Goal: Task Accomplishment & Management: Manage account settings

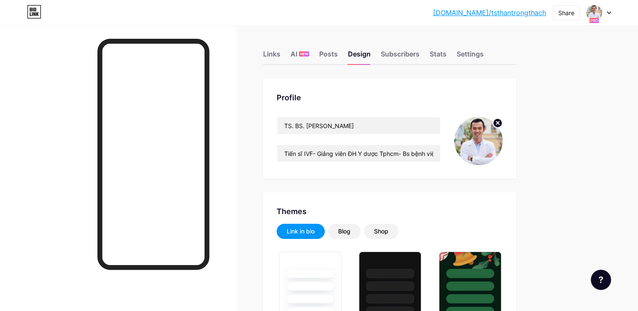
click at [607, 19] on div at bounding box center [598, 12] width 24 height 15
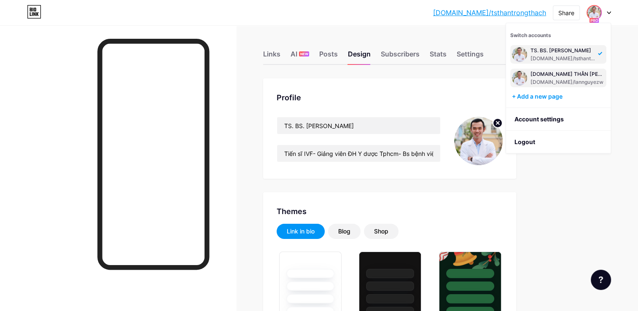
click at [553, 79] on div "[DOMAIN_NAME]/lannguyezw" at bounding box center [567, 82] width 74 height 7
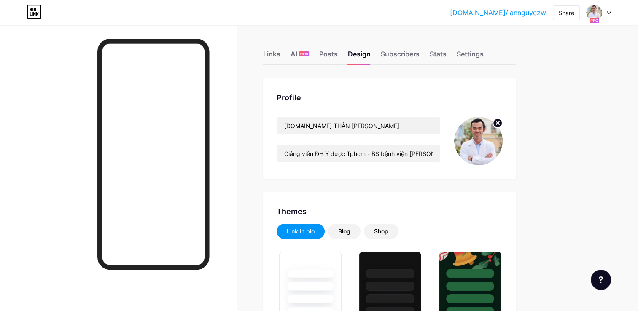
click at [497, 124] on circle at bounding box center [497, 122] width 9 height 9
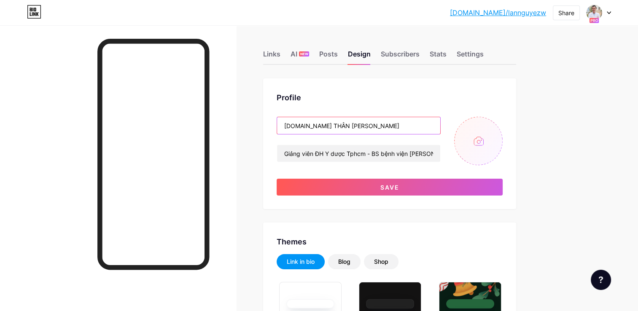
drag, startPoint x: 371, startPoint y: 124, endPoint x: 251, endPoint y: 126, distance: 119.7
type input "PHÒNG KHÁM SẢN PHỤ KHOA HIẾM MUỘN MẸ VÀ BÉ - HOTLINE: [PHONE_NUMBER]"
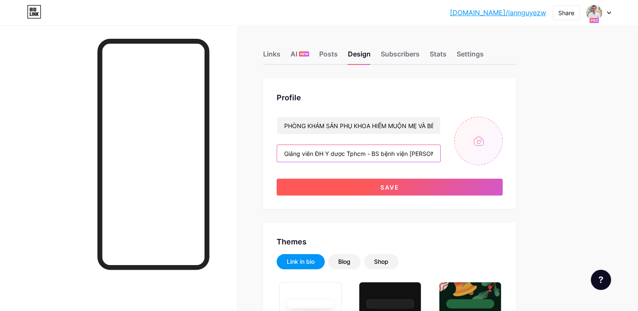
scroll to position [0, 12]
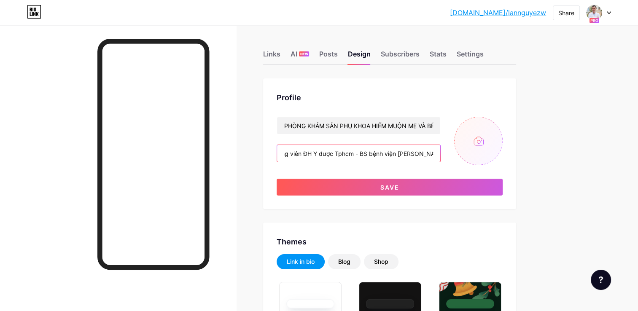
drag, startPoint x: 298, startPoint y: 153, endPoint x: 532, endPoint y: 183, distance: 235.7
type input "D"
click at [305, 156] on input "Địa chỉ: 186A Trần Bình Trọng P2 Quận % - CN2:" at bounding box center [358, 153] width 163 height 17
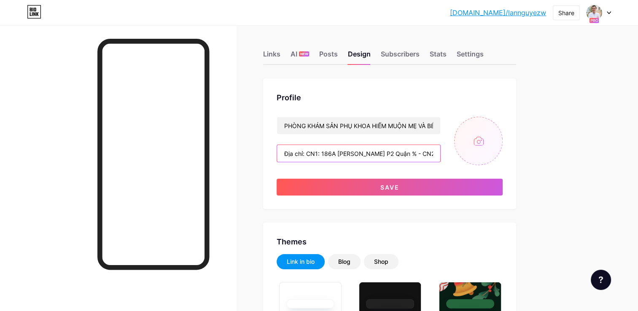
click at [436, 151] on input "Địa chỉ: CN1: 186A Trần Bình Trọng P2 Quận % - CN2:" at bounding box center [358, 153] width 163 height 17
click at [291, 155] on input "Địa chỉ: CN1: 186A Trần Bình Trọng P2 Quận % - CN2: 126 Đường số 47 P Tân Tạo Q…" at bounding box center [358, 153] width 163 height 17
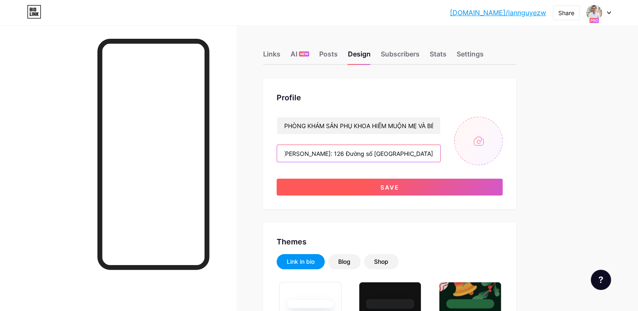
type input "Địa chỉ: CN1: [STREET_ADDRESS][PERSON_NAME]: 126 Đường số [GEOGRAPHIC_DATA]"
click at [397, 184] on span "Save" at bounding box center [389, 187] width 19 height 7
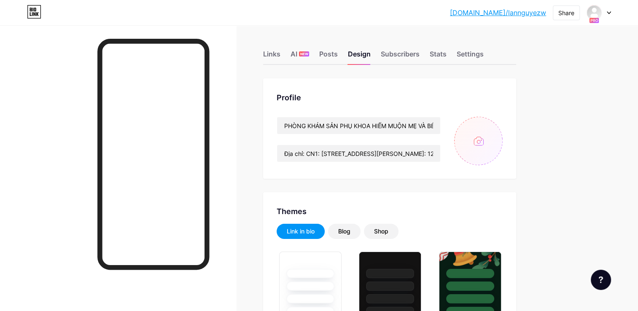
click at [482, 138] on input "file" at bounding box center [478, 141] width 48 height 48
type input "C:\fakepath\z6728028123715_0895f847338bb22ecc7e2e5ce7745cca.jpg"
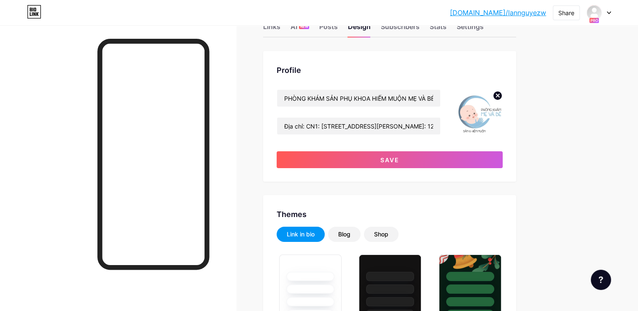
scroll to position [42, 0]
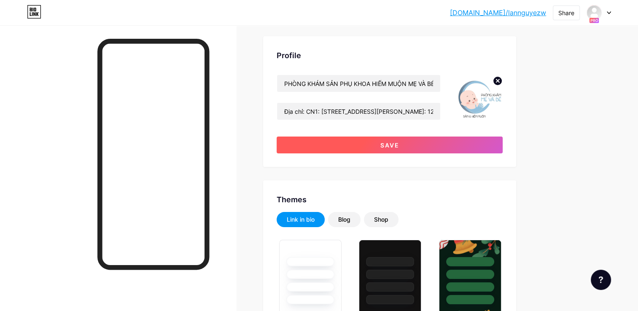
click at [423, 144] on button "Save" at bounding box center [389, 145] width 226 height 17
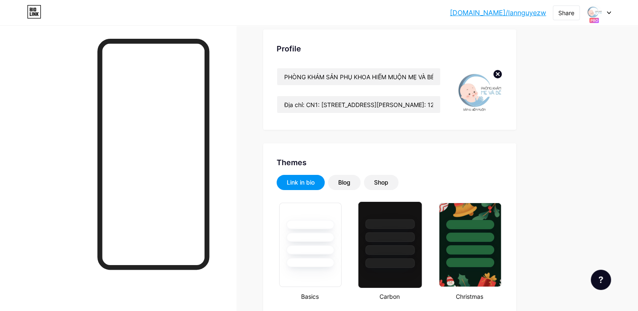
scroll to position [0, 0]
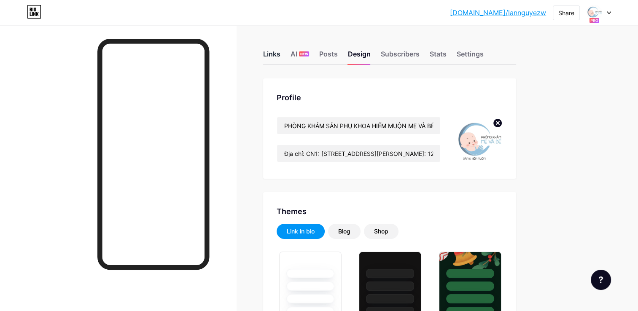
click at [276, 57] on div "Links" at bounding box center [271, 56] width 17 height 15
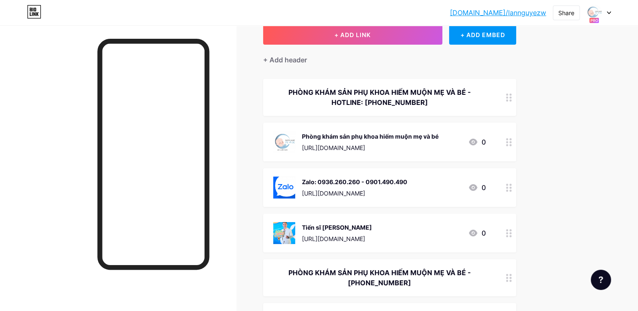
scroll to position [47, 0]
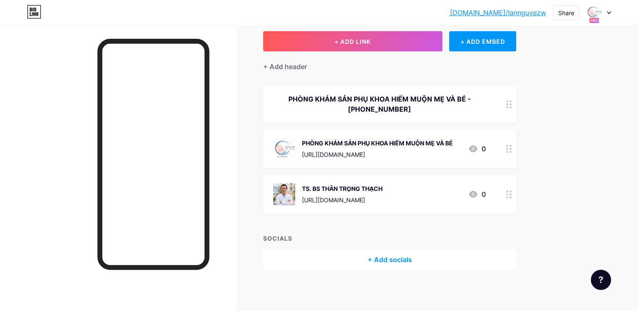
click at [509, 193] on icon at bounding box center [509, 194] width 6 height 8
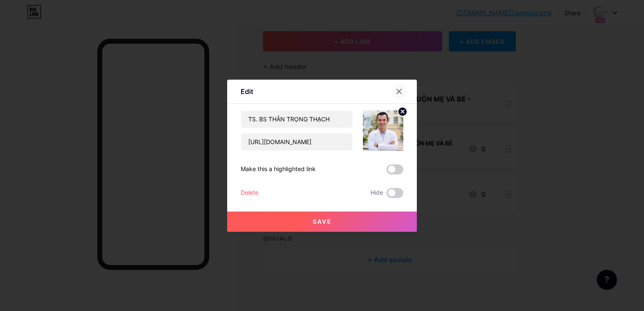
click at [401, 90] on icon at bounding box center [399, 91] width 5 height 5
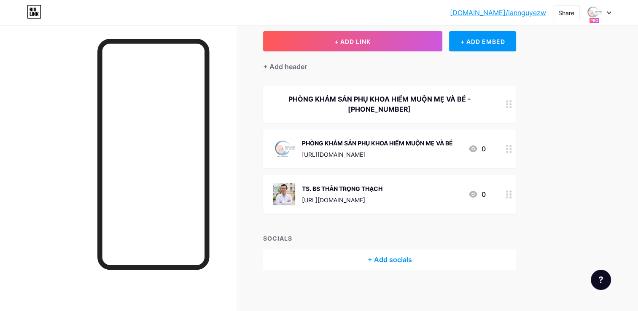
click at [506, 196] on circle at bounding box center [507, 197] width 2 height 2
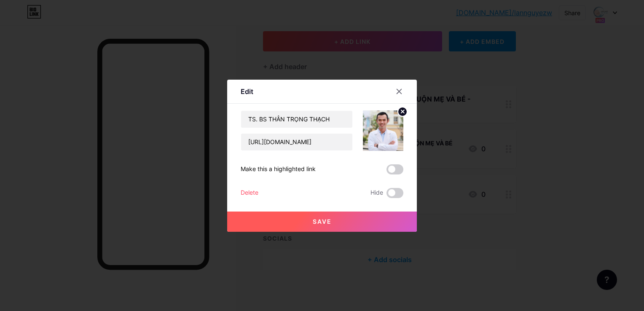
click at [243, 191] on div "Delete" at bounding box center [250, 193] width 18 height 10
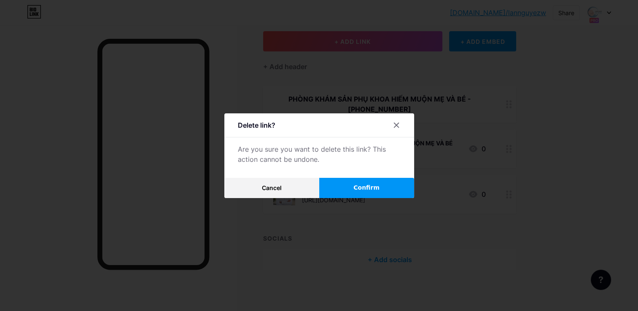
click at [367, 195] on button "Confirm" at bounding box center [366, 188] width 95 height 20
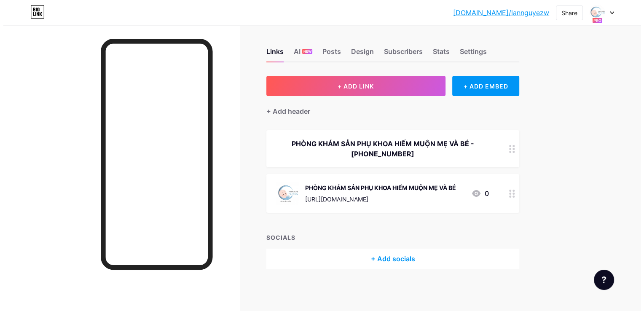
scroll to position [2, 0]
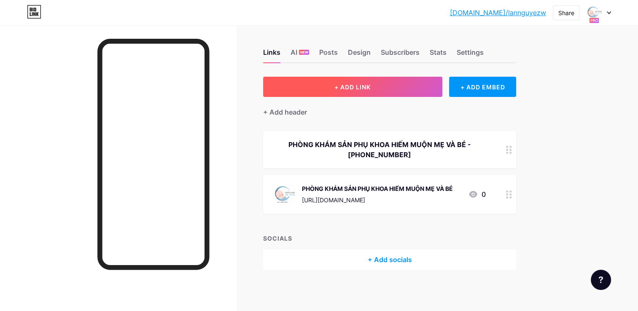
click at [335, 80] on button "+ ADD LINK" at bounding box center [352, 87] width 179 height 20
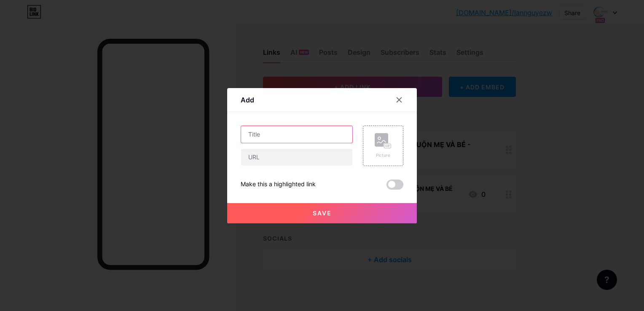
click at [275, 131] on input "text" at bounding box center [296, 134] width 111 height 17
click at [400, 97] on icon at bounding box center [399, 100] width 7 height 7
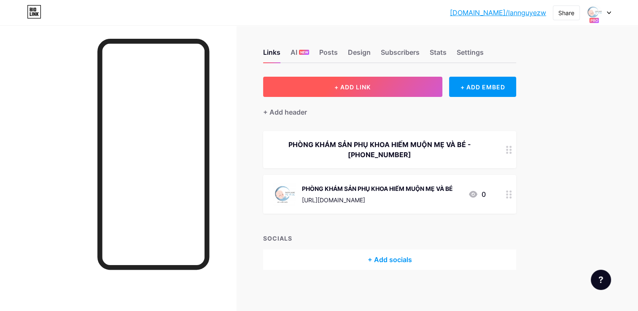
click at [299, 80] on button "+ ADD LINK" at bounding box center [352, 87] width 179 height 20
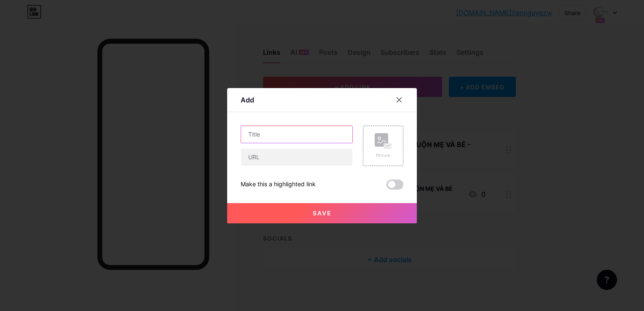
click at [274, 128] on input "text" at bounding box center [296, 134] width 111 height 17
type input "zalo: 0936.260.260"
click at [307, 156] on input "text" at bounding box center [296, 157] width 111 height 17
paste input "[URL][DOMAIN_NAME]"
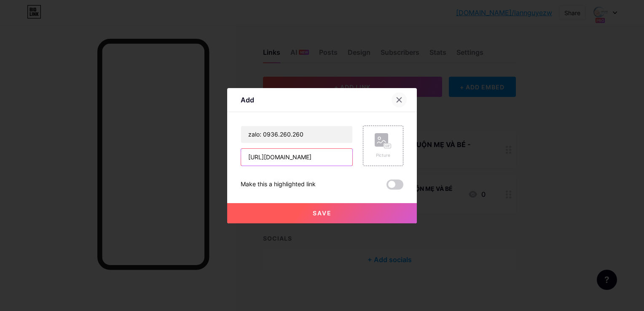
type input "[URL][DOMAIN_NAME]"
click at [402, 100] on div at bounding box center [398, 99] width 15 height 15
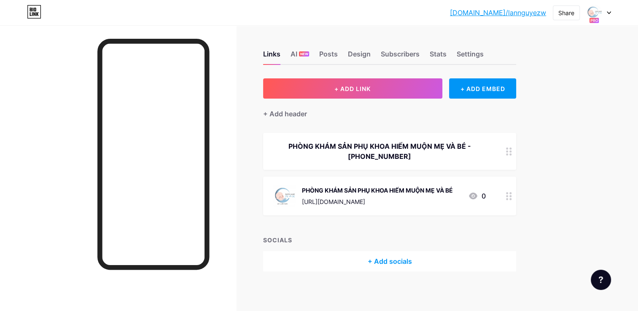
scroll to position [0, 0]
click at [609, 11] on icon at bounding box center [608, 12] width 4 height 3
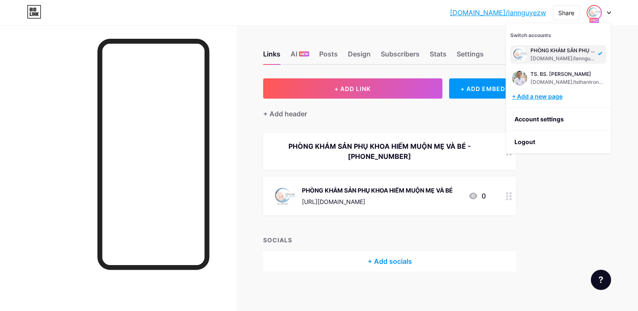
click at [555, 96] on div "+ Add a new page" at bounding box center [559, 96] width 94 height 8
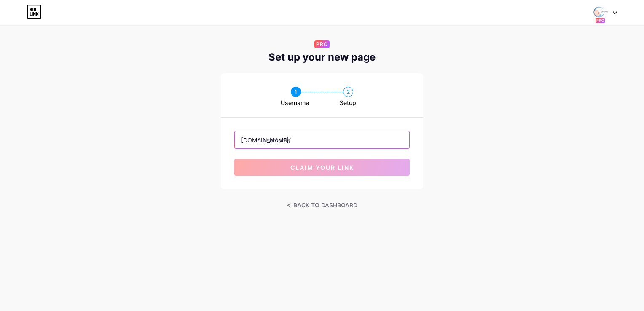
click at [297, 140] on input "text" at bounding box center [322, 139] width 174 height 17
type input "p"
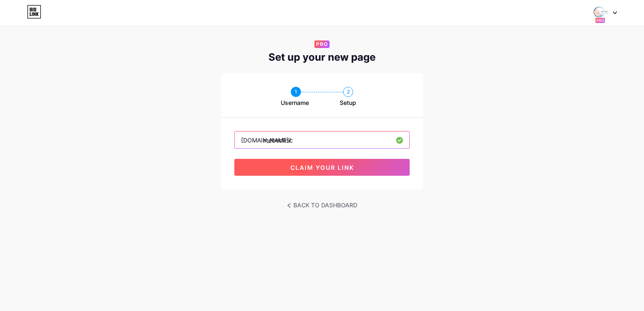
type input "mebeclinic"
click at [311, 172] on button "claim your link" at bounding box center [321, 167] width 175 height 17
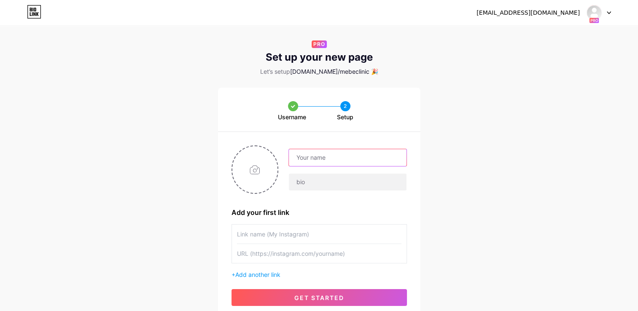
click at [333, 153] on input "text" at bounding box center [347, 157] width 117 height 17
type input "p"
type input "PHÒNG KHÁM SẢN PHỤ KHOA HIẾM MUỘN MẸ VÀ BÉ - HOTLINE: [PHONE_NUMBER]"
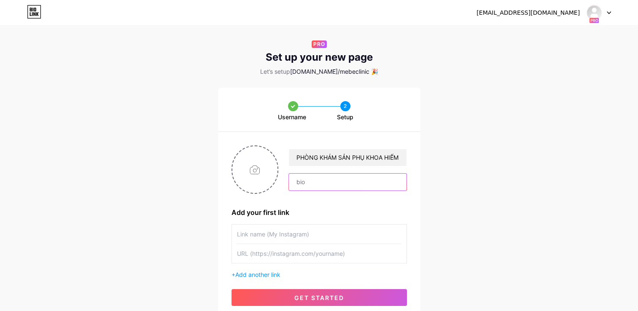
click at [319, 180] on input "text" at bounding box center [347, 182] width 117 height 17
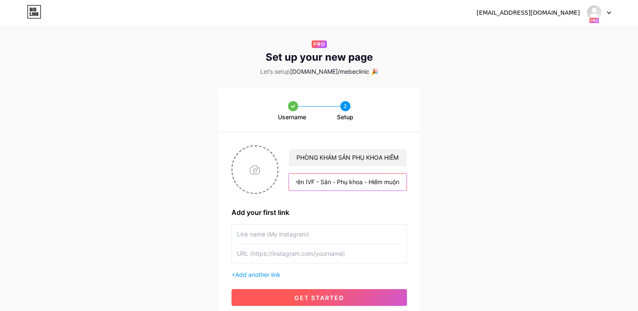
type input "Phòng khám chuyên IVF - Sản - Phụ khoa - Hiếm muộn"
click at [338, 294] on span "get started" at bounding box center [319, 297] width 50 height 7
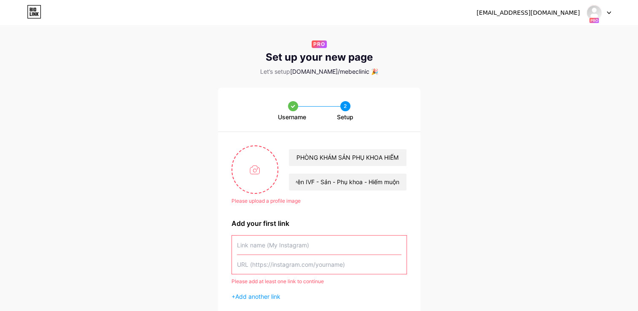
scroll to position [0, 0]
click at [251, 169] on input "file" at bounding box center [255, 169] width 46 height 47
type input "C:\fakepath\z6728028123715_0895f847338bb22ecc7e2e5ce7745cca.jpg"
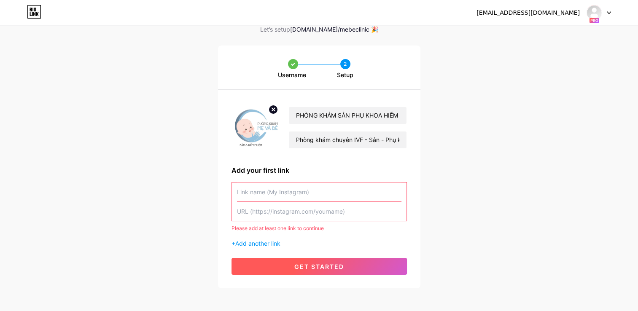
click at [325, 268] on span "get started" at bounding box center [319, 266] width 50 height 7
click at [368, 264] on button "get started" at bounding box center [318, 266] width 175 height 17
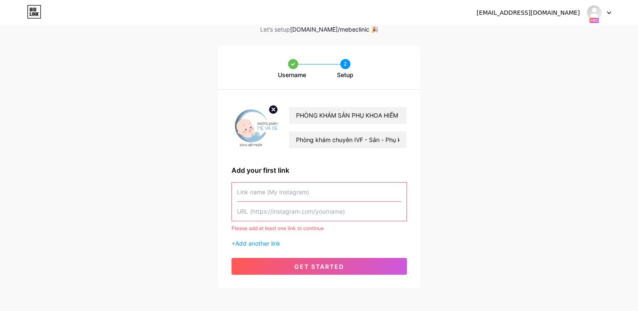
click at [310, 194] on input "text" at bounding box center [319, 191] width 164 height 19
click at [315, 193] on input "text" at bounding box center [319, 191] width 164 height 19
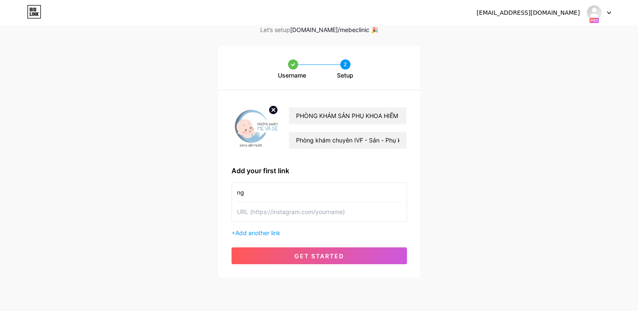
type input "n"
type input "Phòng khám mẹ và bé"
click at [320, 217] on input "text" at bounding box center [319, 211] width 164 height 19
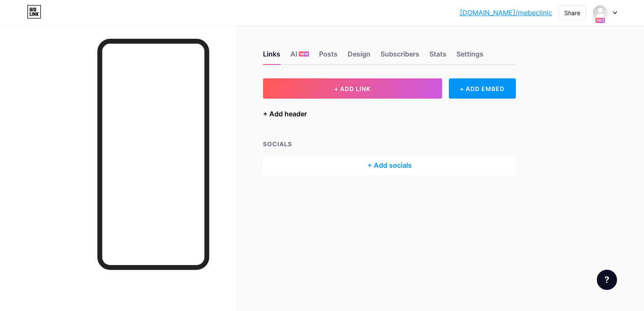
click at [291, 115] on div "+ Add header" at bounding box center [285, 114] width 44 height 10
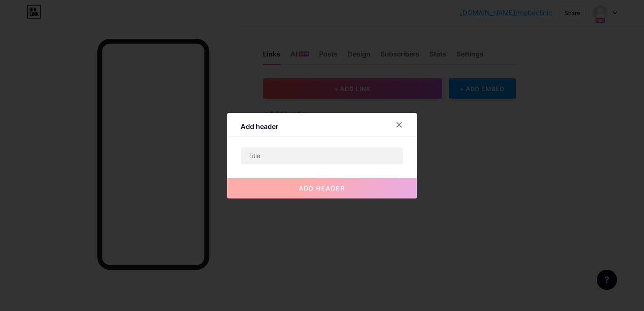
click at [292, 129] on div "Add header" at bounding box center [322, 127] width 190 height 20
click at [290, 152] on input "text" at bounding box center [322, 155] width 162 height 17
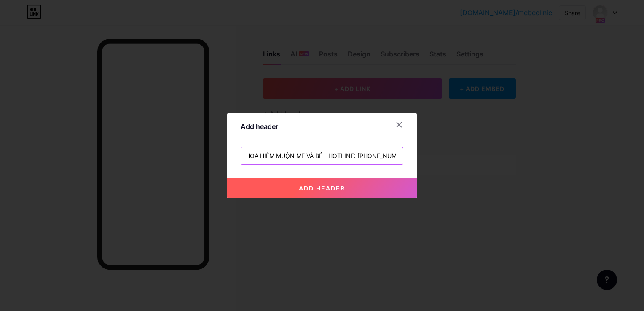
scroll to position [0, 79]
type input "PHÒNG KHÁM SẢN PHỤ KHOA HIÊM MUỘN MẸ VÀ BÉ - HOTLINE: [PHONE_NUMBER]"
click at [306, 189] on span "add header" at bounding box center [322, 188] width 46 height 7
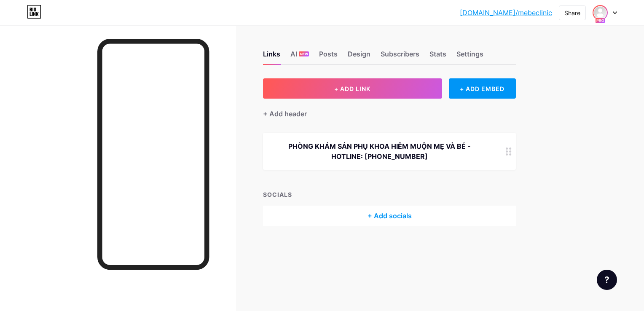
click at [605, 8] on img at bounding box center [599, 12] width 13 height 13
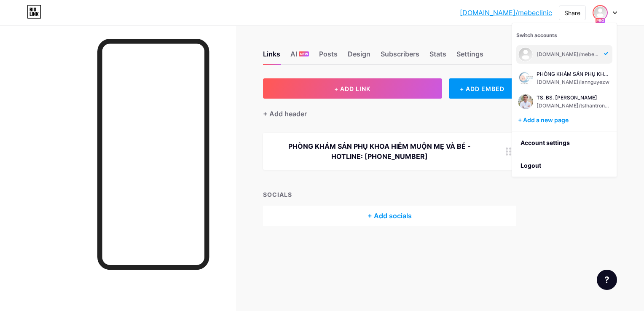
click at [461, 242] on div "Links AI NEW Posts Design Subscribers Stats Settings + ADD LINK + ADD EMBED + A…" at bounding box center [275, 146] width 551 height 243
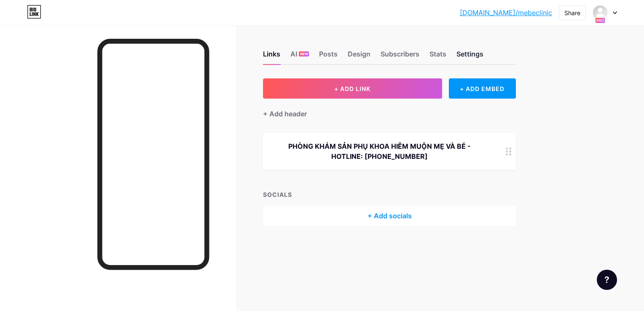
click at [459, 51] on div "Settings" at bounding box center [469, 56] width 27 height 15
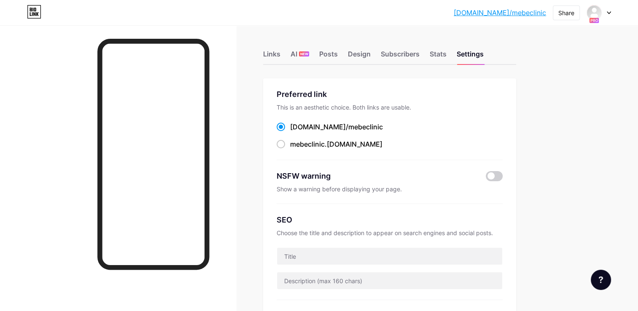
click at [274, 52] on div "Links" at bounding box center [271, 56] width 17 height 15
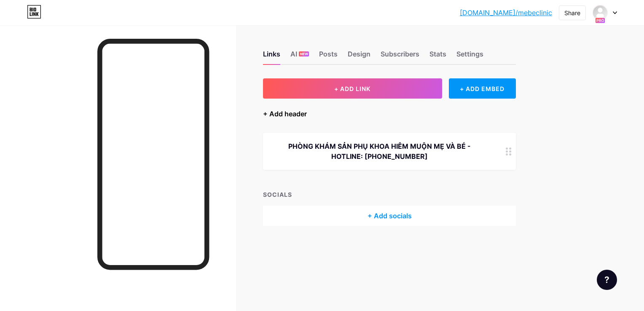
click at [300, 116] on div "+ Add header" at bounding box center [285, 114] width 44 height 10
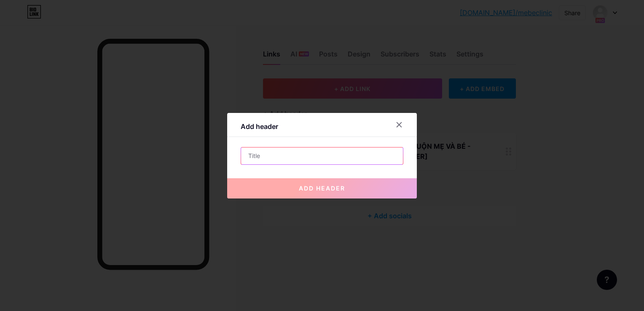
click at [322, 159] on input "text" at bounding box center [322, 155] width 162 height 17
click at [398, 124] on icon at bounding box center [399, 124] width 5 height 5
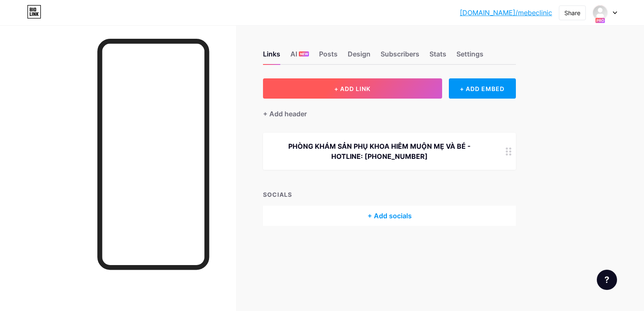
click at [403, 84] on button "+ ADD LINK" at bounding box center [352, 88] width 179 height 20
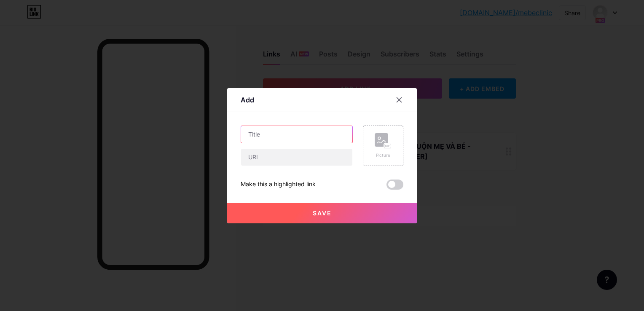
click at [269, 139] on input "text" at bounding box center [296, 134] width 111 height 17
type input "ZALO: 0936.260.260"
click at [285, 163] on input "text" at bounding box center [296, 157] width 111 height 17
paste input "[URL][DOMAIN_NAME]"
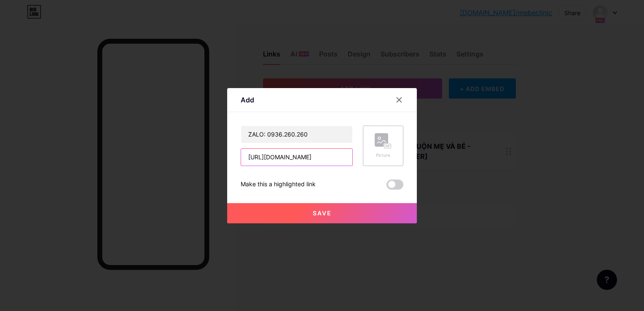
type input "[URL][DOMAIN_NAME]"
click at [386, 141] on rect at bounding box center [381, 139] width 13 height 13
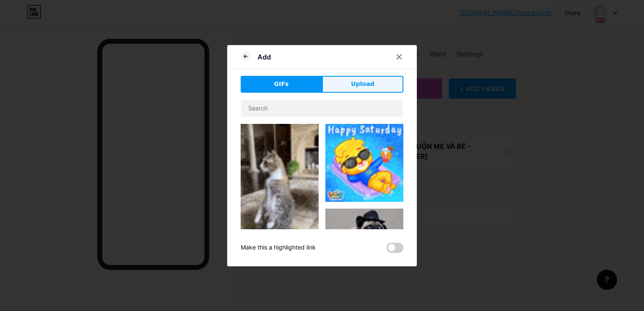
click at [363, 86] on span "Upload" at bounding box center [362, 84] width 23 height 9
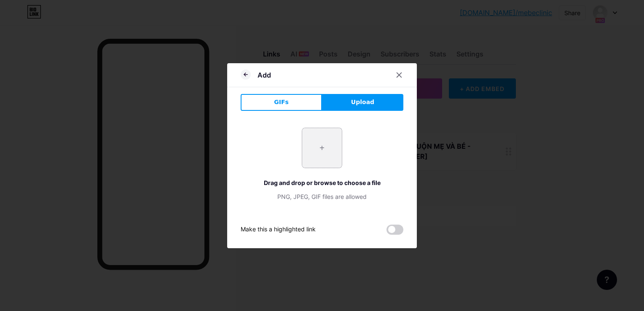
click at [319, 144] on input "file" at bounding box center [322, 148] width 40 height 40
type input "C:\fakepath\unnamed.png"
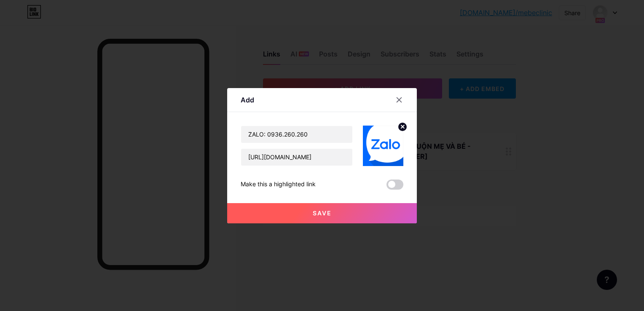
click at [345, 215] on button "Save" at bounding box center [322, 213] width 190 height 20
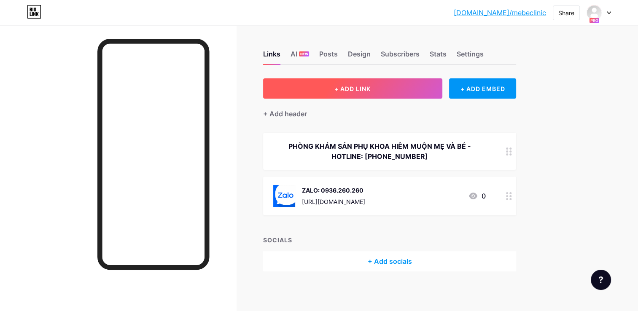
click at [382, 88] on button "+ ADD LINK" at bounding box center [352, 88] width 179 height 20
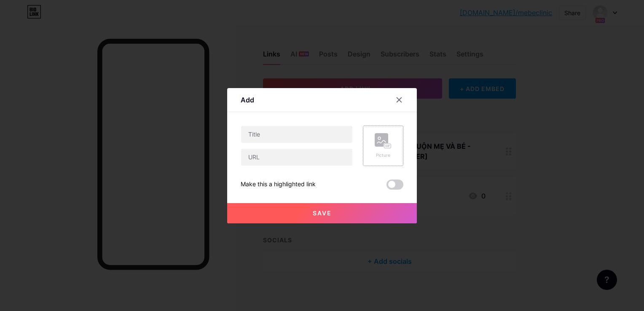
click at [378, 141] on rect at bounding box center [381, 139] width 13 height 13
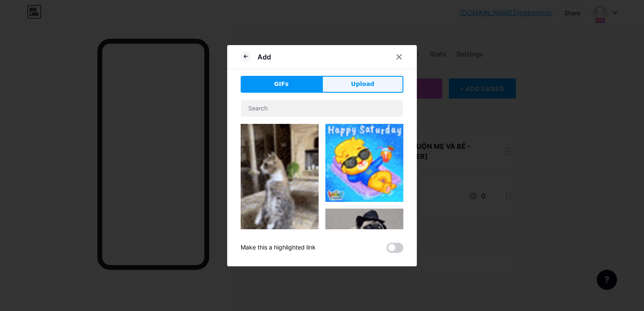
click at [370, 88] on span "Upload" at bounding box center [362, 84] width 23 height 9
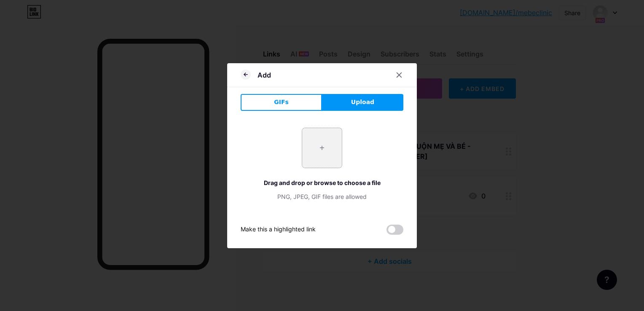
click at [324, 140] on input "file" at bounding box center [322, 148] width 40 height 40
type input "C:\fakepath\facebook_fonctionnalites_pratiques.jpg"
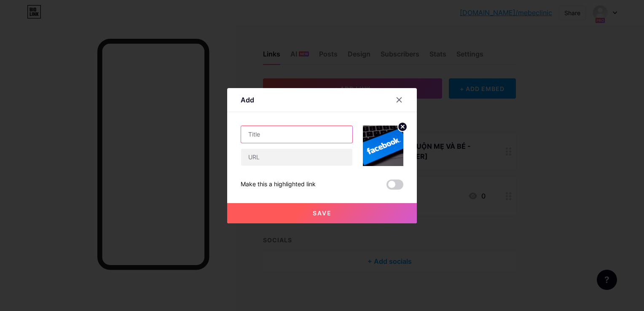
click at [308, 136] on input "text" at bounding box center [296, 134] width 111 height 17
type input "FACEBOOK"
click at [288, 158] on input "text" at bounding box center [296, 157] width 111 height 17
type input "[URL][DOMAIN_NAME]"
click at [340, 156] on input "[URL][DOMAIN_NAME]" at bounding box center [296, 157] width 111 height 17
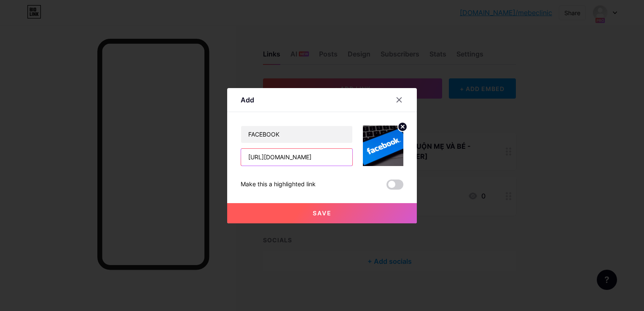
scroll to position [0, 58]
click at [356, 213] on button "Save" at bounding box center [322, 213] width 190 height 20
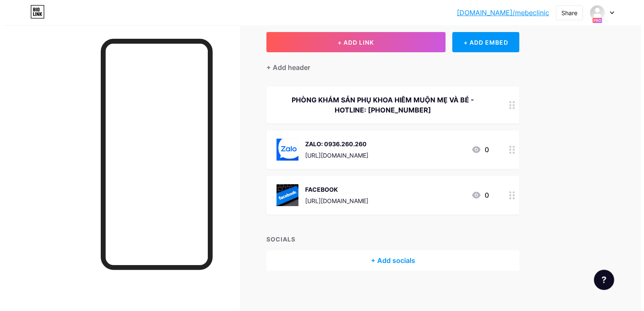
scroll to position [47, 0]
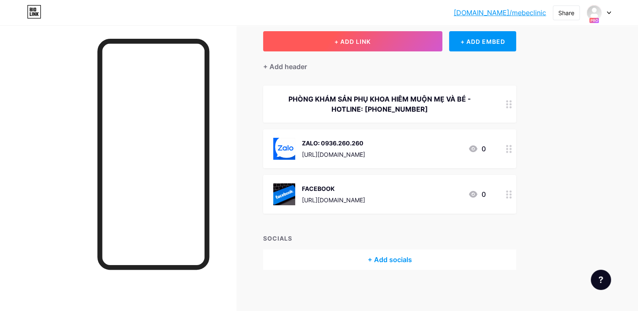
click at [355, 44] on span "+ ADD LINK" at bounding box center [352, 41] width 36 height 7
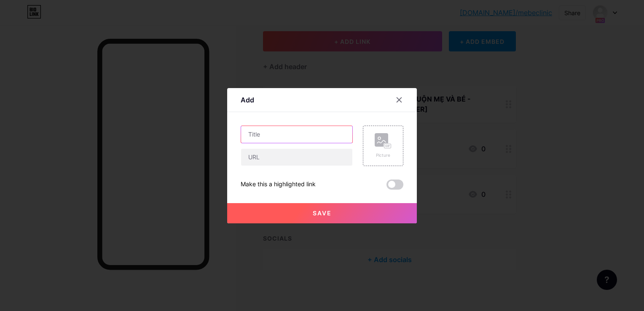
click at [319, 134] on input "text" at bounding box center [296, 134] width 111 height 17
type input "PHÒNG KHÁM IVF GIÁ RẺ BÌNH TÂN"
click at [286, 155] on input "text" at bounding box center [296, 157] width 111 height 17
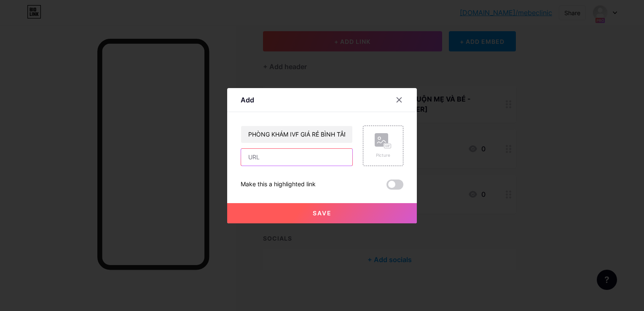
paste input "[URL][DOMAIN_NAME]"
type input "[URL][DOMAIN_NAME]"
click at [346, 212] on button "Save" at bounding box center [322, 213] width 190 height 20
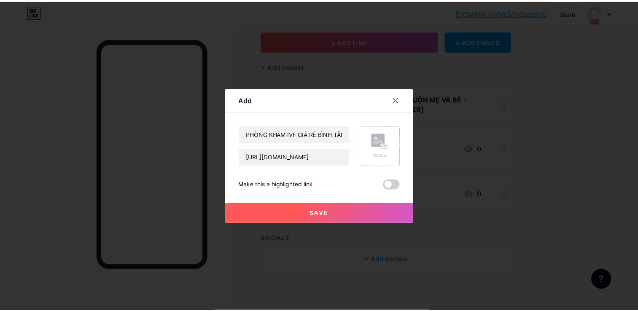
scroll to position [0, 0]
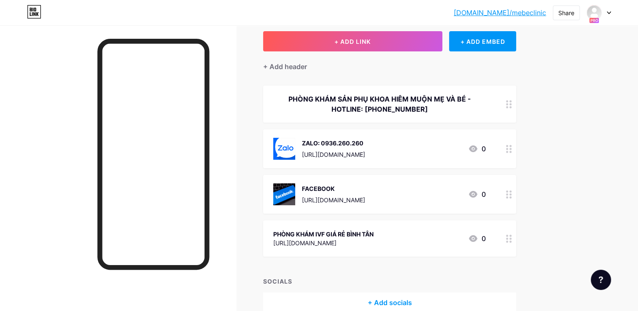
click at [512, 237] on div at bounding box center [508, 238] width 14 height 36
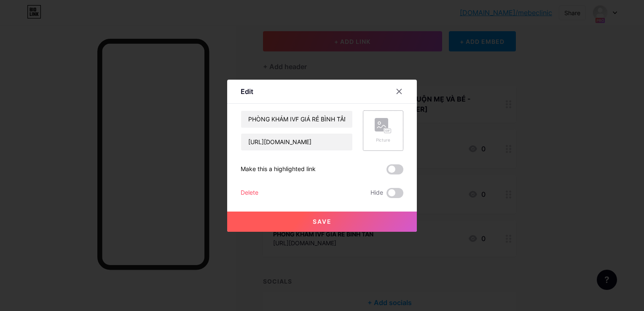
click at [387, 129] on rect at bounding box center [387, 131] width 7 height 4
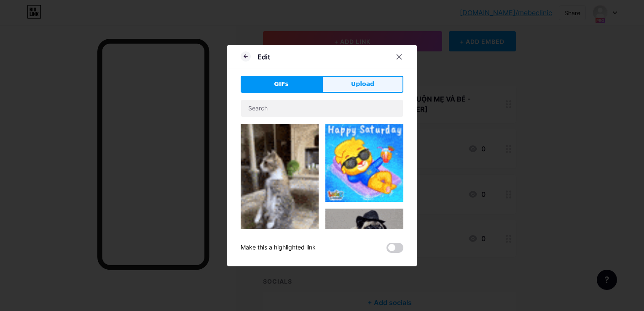
click at [360, 85] on span "Upload" at bounding box center [362, 84] width 23 height 9
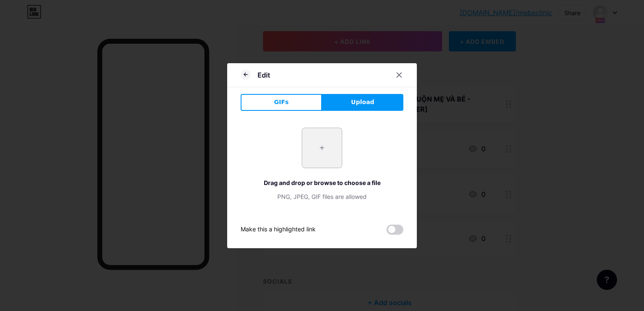
click at [328, 144] on input "file" at bounding box center [322, 148] width 40 height 40
type input "C:\fakepath\z7008622237282_d02d749e100fe5046b003664a7fae601.jpg"
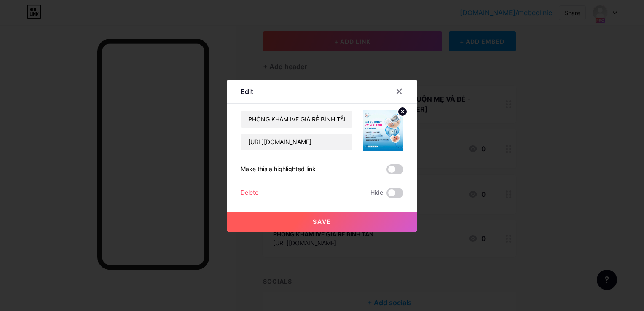
click at [381, 224] on button "Save" at bounding box center [322, 222] width 190 height 20
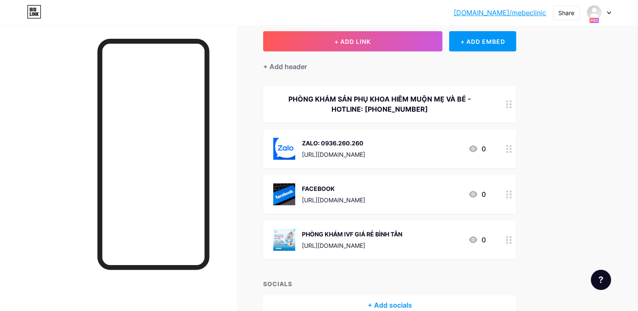
click at [0, 129] on html "[DOMAIN_NAME]/mebecl... [DOMAIN_NAME]/mebeclinic Share Switch accounts [DOMAIN_…" at bounding box center [319, 155] width 638 height 405
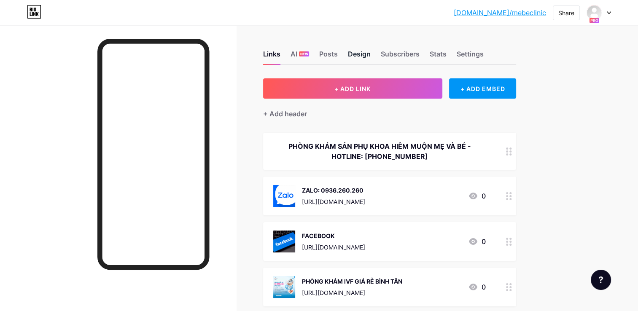
click at [358, 50] on div "Design" at bounding box center [359, 56] width 23 height 15
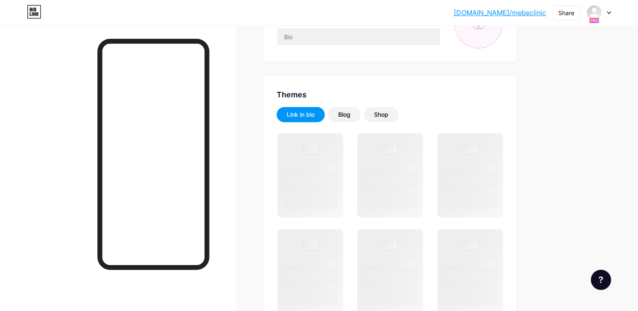
scroll to position [126, 0]
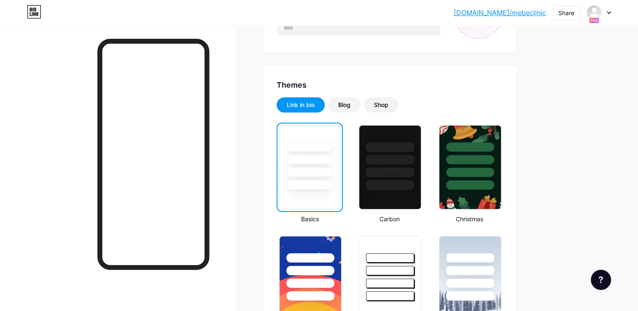
click at [322, 164] on div at bounding box center [309, 158] width 60 height 64
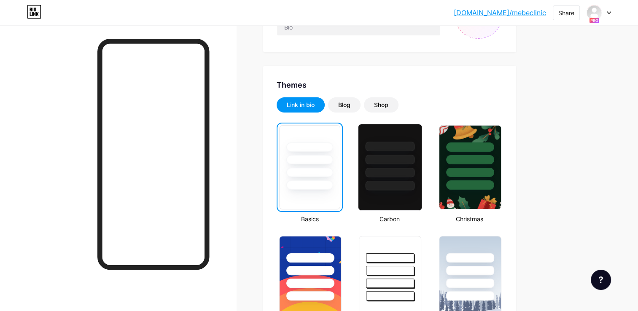
click at [392, 164] on div at bounding box center [389, 157] width 63 height 66
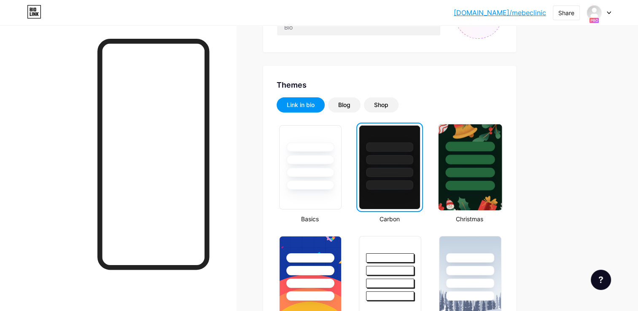
click at [456, 161] on div at bounding box center [469, 160] width 49 height 10
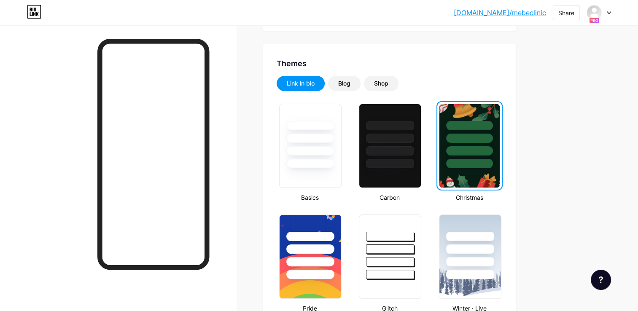
scroll to position [169, 0]
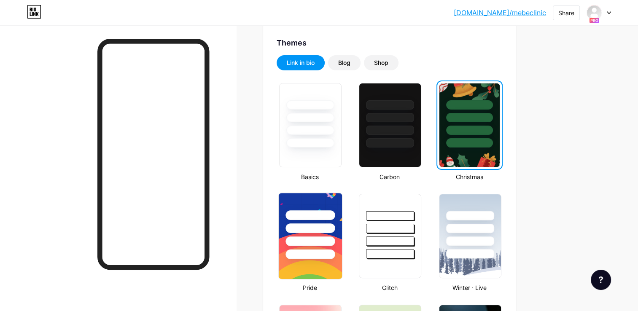
click at [316, 232] on div at bounding box center [310, 226] width 63 height 66
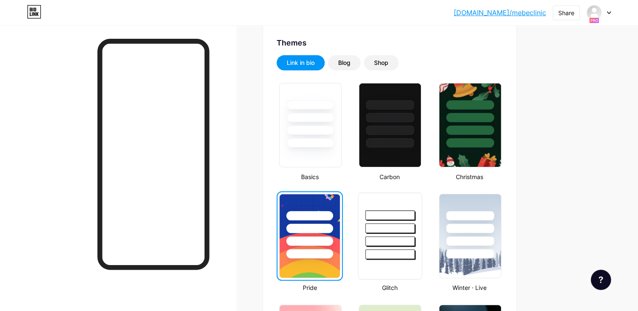
click at [399, 224] on div at bounding box center [389, 228] width 49 height 10
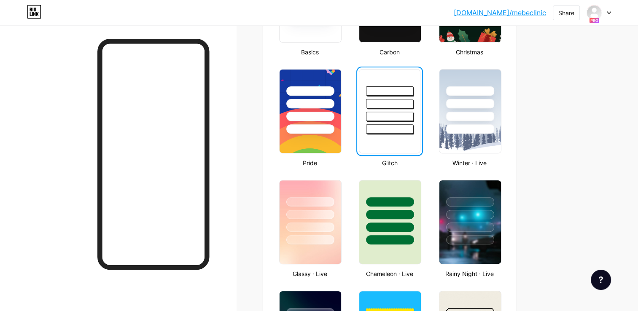
scroll to position [295, 0]
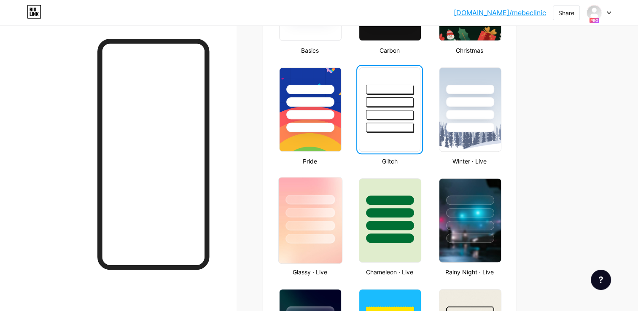
click at [333, 211] on div at bounding box center [309, 213] width 49 height 10
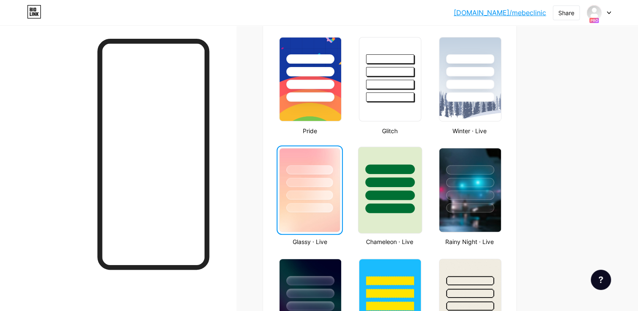
scroll to position [379, 0]
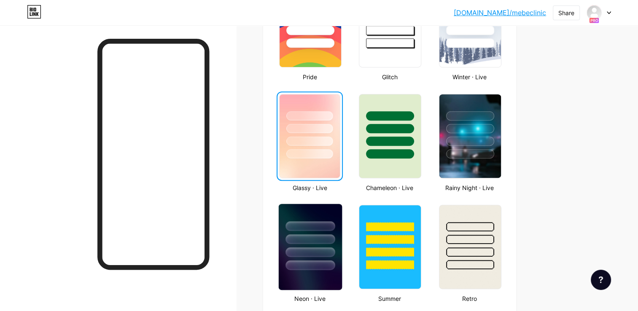
click at [337, 215] on div at bounding box center [310, 237] width 63 height 66
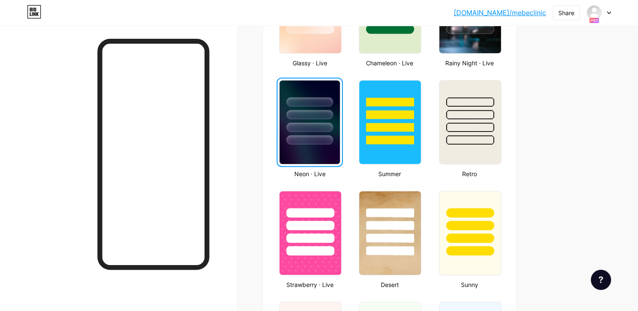
scroll to position [548, 0]
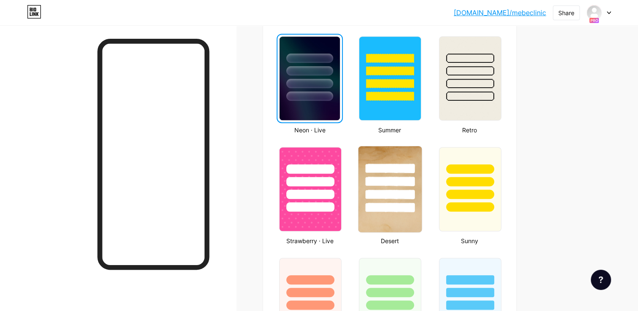
click at [394, 156] on div at bounding box center [389, 179] width 63 height 66
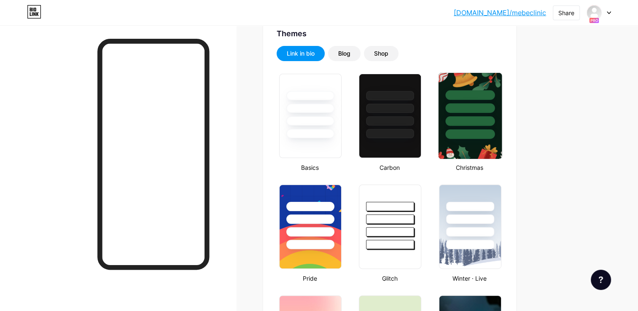
scroll to position [126, 0]
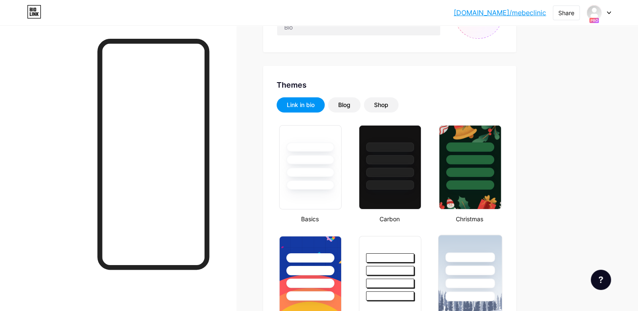
click at [483, 237] on div at bounding box center [469, 268] width 63 height 66
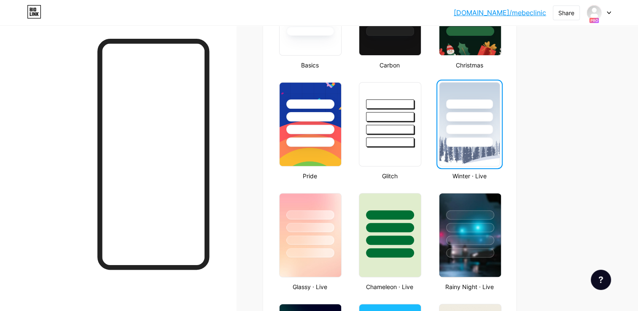
scroll to position [295, 0]
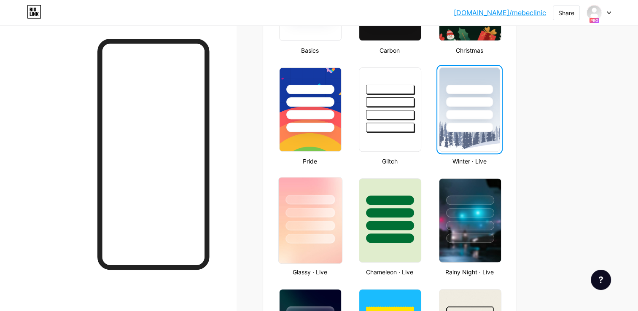
click at [324, 185] on div at bounding box center [310, 210] width 63 height 66
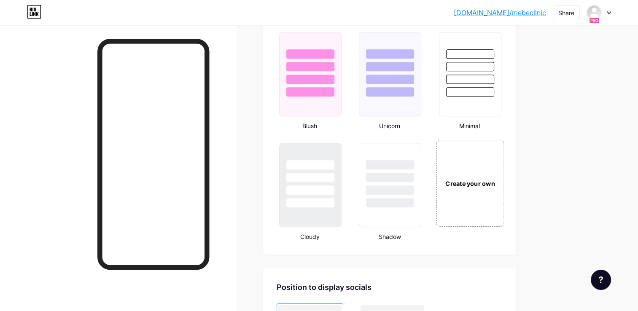
scroll to position [885, 0]
click at [468, 178] on div "Create your own" at bounding box center [469, 182] width 63 height 9
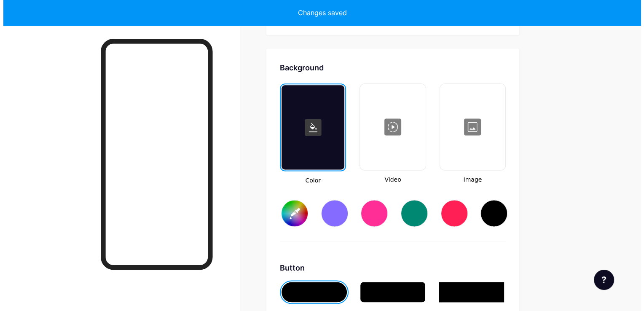
scroll to position [1116, 0]
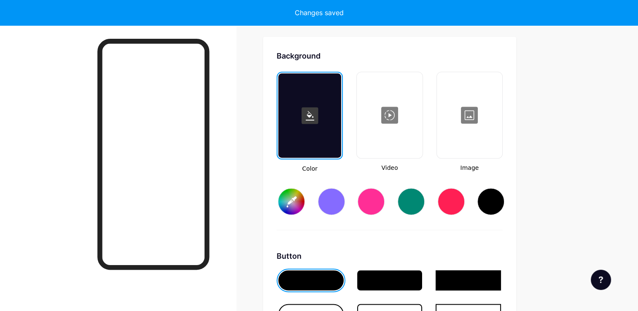
type input "#ffffff"
type input "#000000"
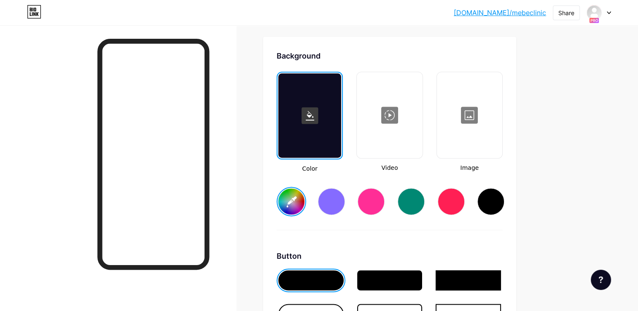
click at [461, 99] on div at bounding box center [469, 115] width 64 height 84
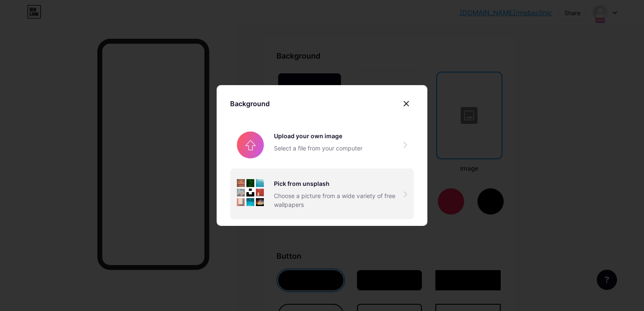
click at [303, 185] on div "Pick from unsplash" at bounding box center [339, 183] width 130 height 9
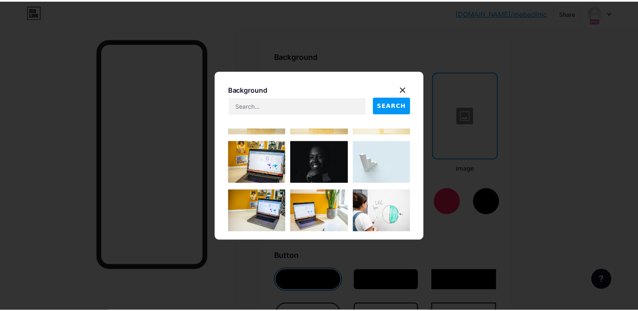
scroll to position [889, 0]
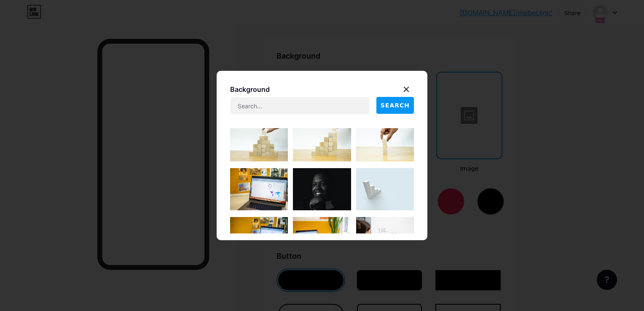
click at [370, 179] on img at bounding box center [385, 189] width 58 height 42
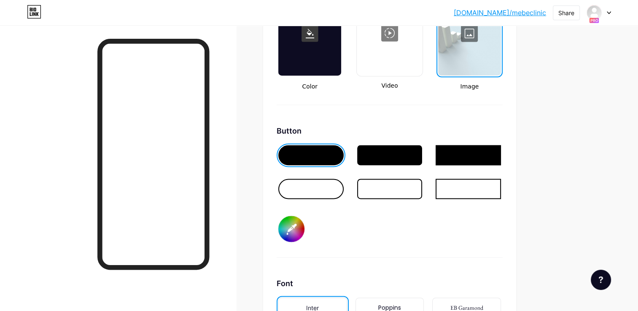
scroll to position [1200, 0]
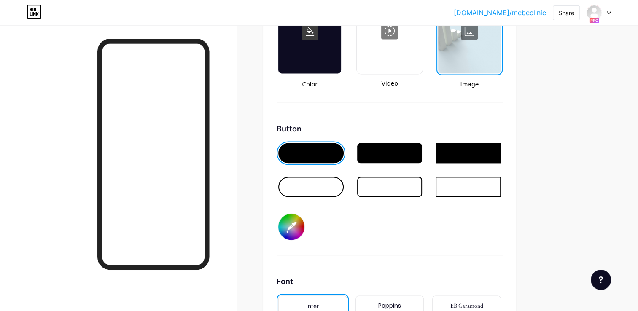
click at [317, 185] on div at bounding box center [310, 187] width 65 height 20
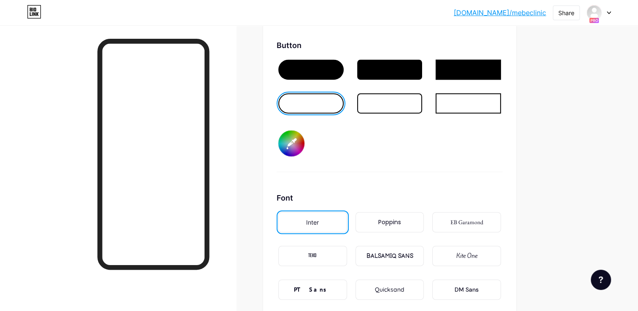
scroll to position [1284, 0]
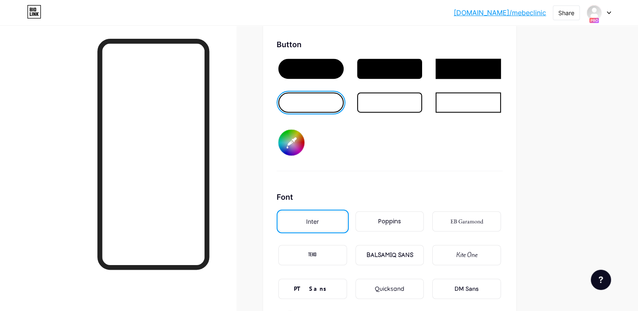
click at [403, 224] on div "Poppins" at bounding box center [389, 221] width 69 height 20
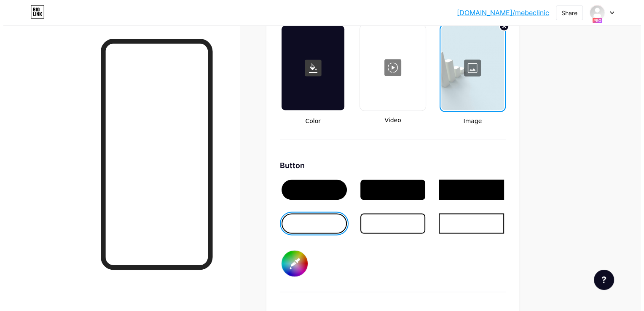
scroll to position [1116, 0]
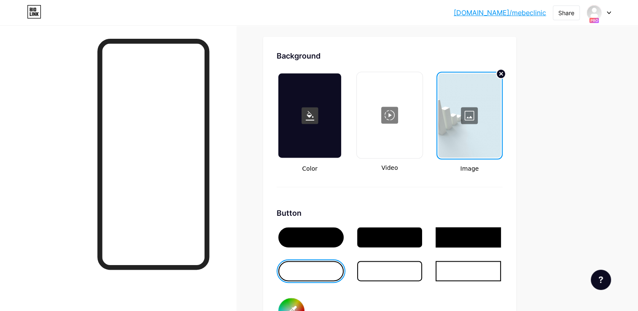
click at [313, 109] on rect at bounding box center [309, 115] width 17 height 17
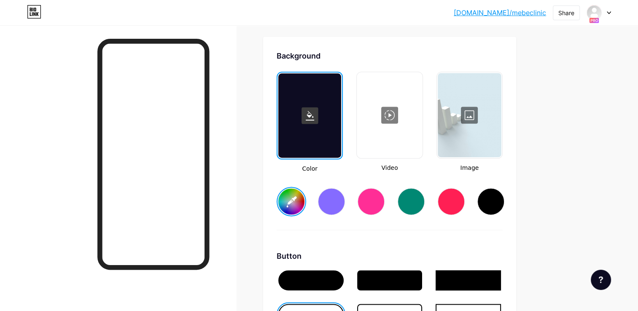
click at [372, 196] on div at bounding box center [370, 201] width 27 height 27
click at [330, 201] on div at bounding box center [331, 201] width 27 height 27
click at [292, 201] on input "#856bff" at bounding box center [291, 201] width 26 height 26
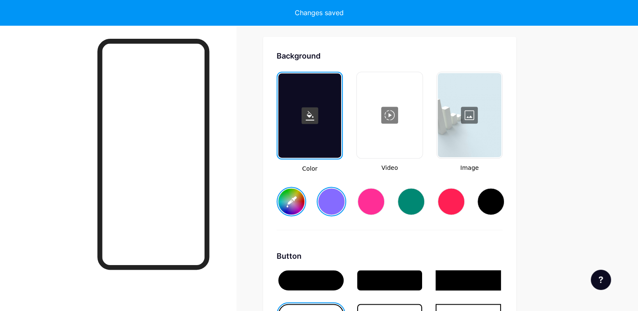
type input "#856bff"
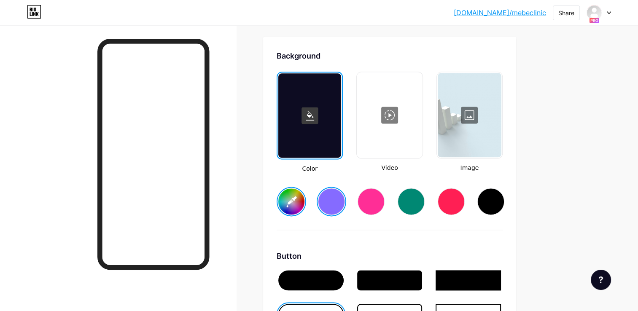
click at [413, 119] on div at bounding box center [389, 115] width 64 height 84
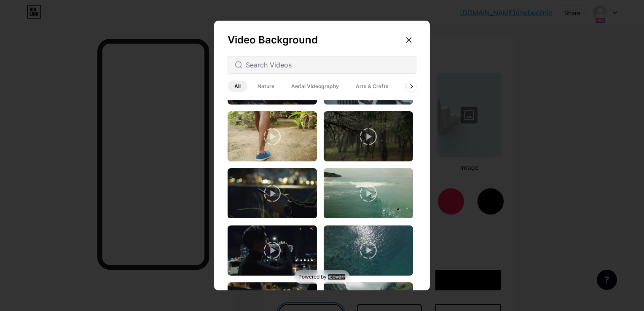
scroll to position [1218, 0]
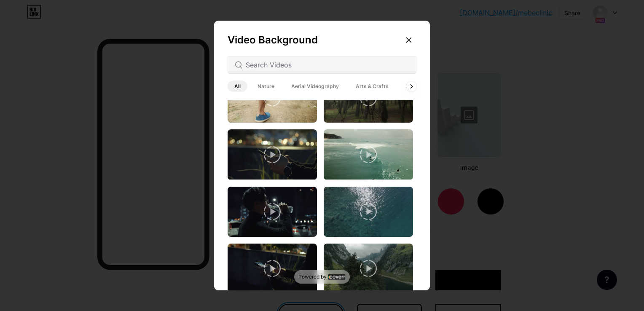
click at [363, 203] on icon at bounding box center [368, 211] width 17 height 17
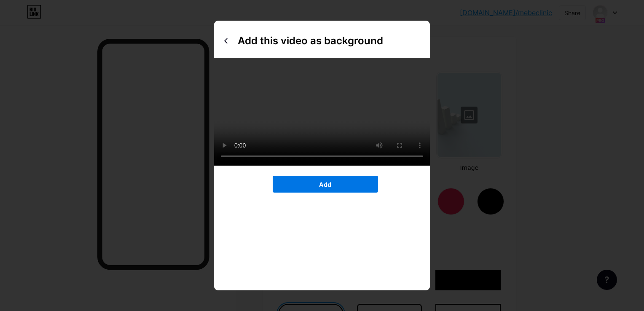
click at [333, 193] on button "Add" at bounding box center [325, 184] width 105 height 17
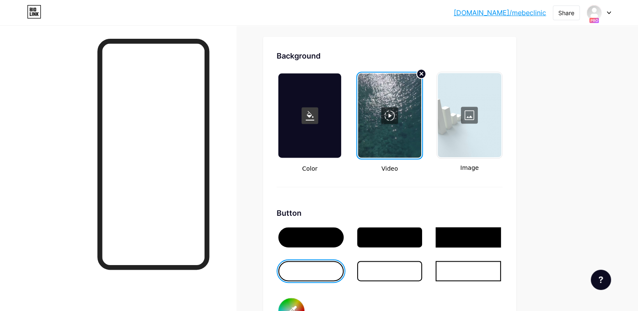
click at [400, 142] on div at bounding box center [389, 115] width 63 height 84
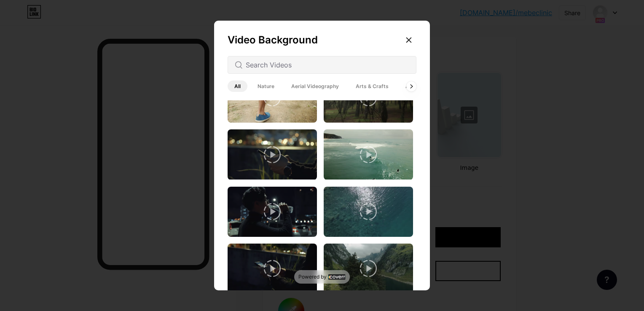
click at [367, 203] on icon at bounding box center [368, 211] width 17 height 17
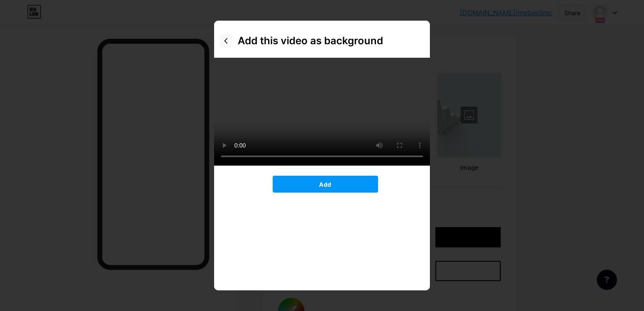
click at [226, 41] on icon at bounding box center [226, 41] width 7 height 7
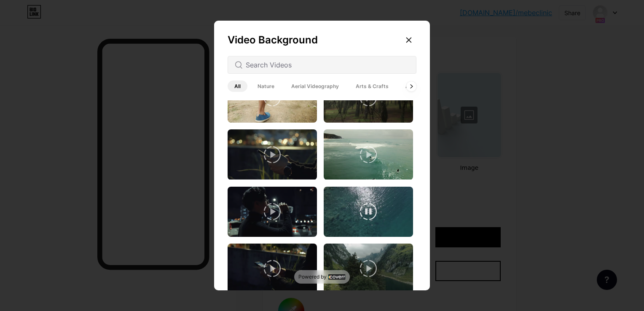
scroll to position [1092, 0]
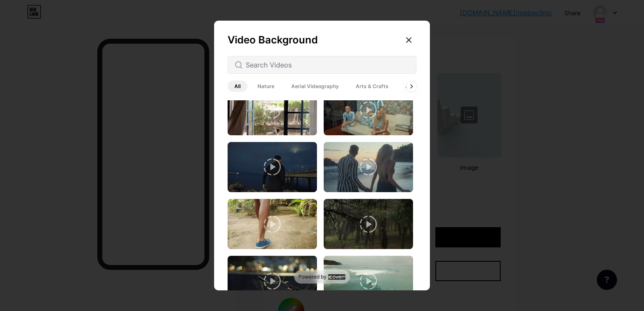
click at [270, 86] on span "Nature" at bounding box center [266, 85] width 30 height 11
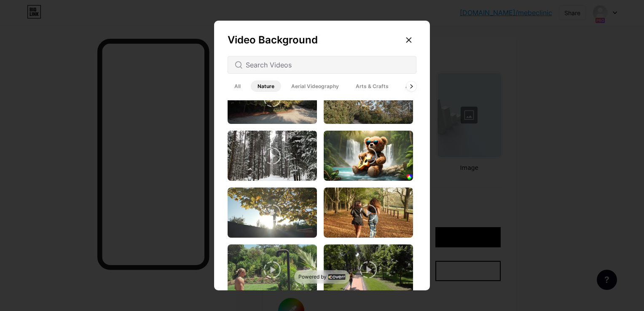
scroll to position [1011, 0]
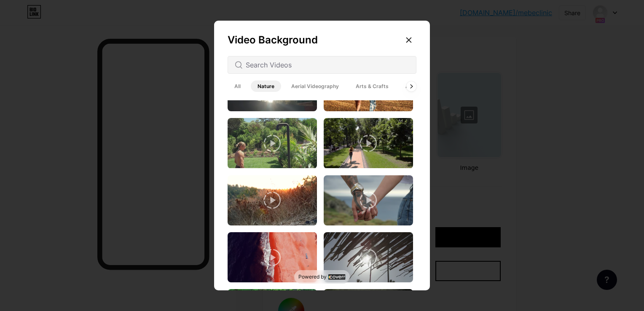
click at [323, 87] on span "Aerial Videography" at bounding box center [314, 85] width 61 height 11
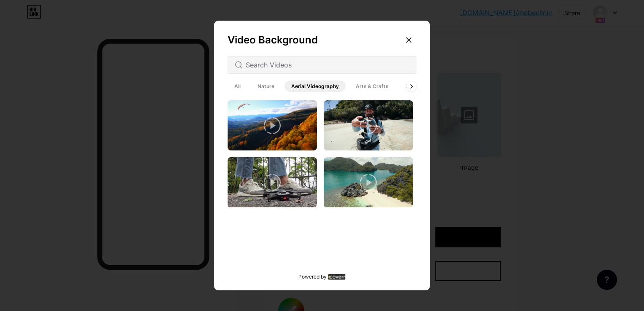
click at [362, 82] on span "Arts & Crafts" at bounding box center [372, 85] width 46 height 11
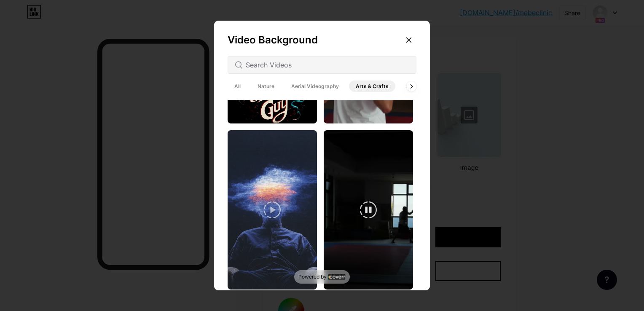
scroll to position [421, 0]
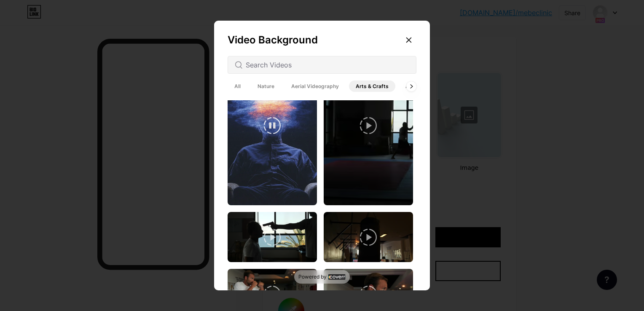
click at [297, 156] on video at bounding box center [272, 125] width 89 height 159
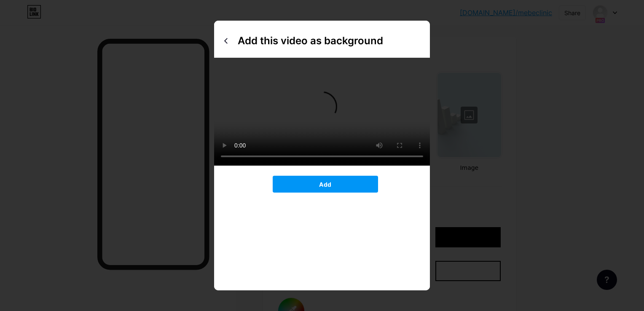
drag, startPoint x: 342, startPoint y: 180, endPoint x: 335, endPoint y: 130, distance: 50.3
click at [335, 130] on video at bounding box center [322, 112] width 216 height 108
drag, startPoint x: 341, startPoint y: 178, endPoint x: 315, endPoint y: 79, distance: 102.1
click at [343, 151] on video at bounding box center [322, 112] width 216 height 108
click at [314, 148] on video at bounding box center [322, 112] width 216 height 108
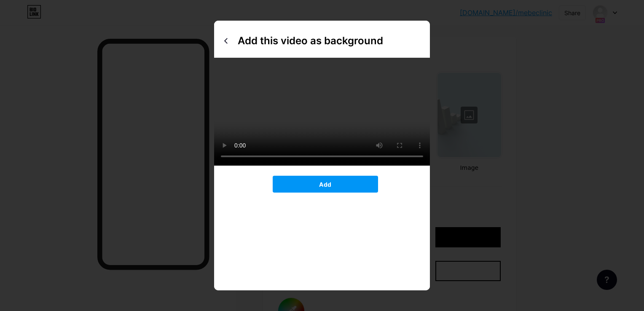
click at [314, 148] on video at bounding box center [322, 112] width 216 height 108
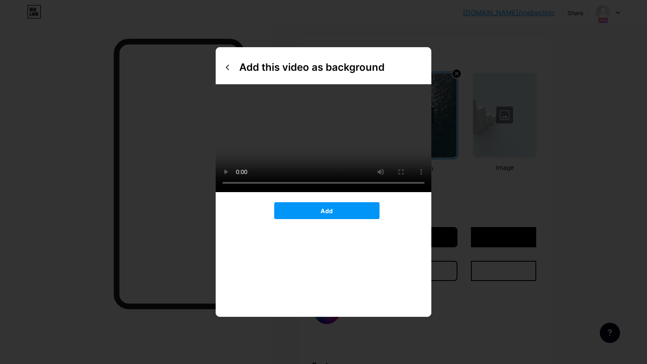
click at [432, 192] on video at bounding box center [324, 138] width 216 height 108
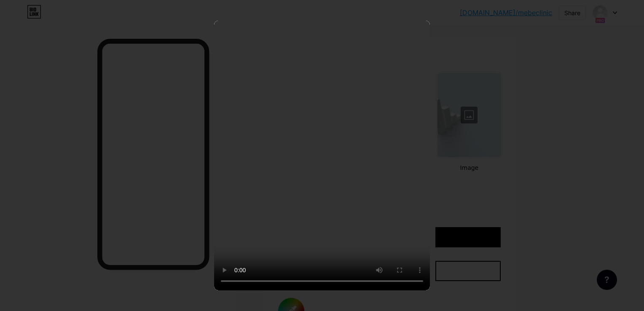
click at [227, 40] on icon at bounding box center [226, 41] width 7 height 7
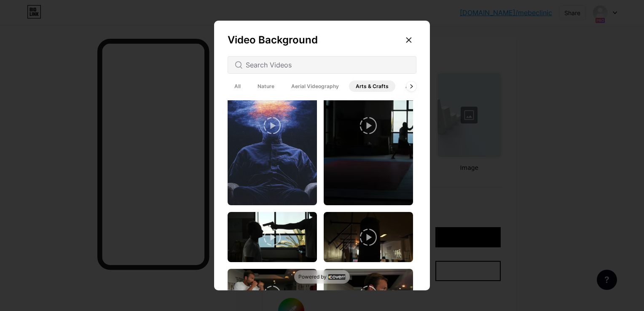
click at [271, 126] on icon at bounding box center [272, 125] width 17 height 17
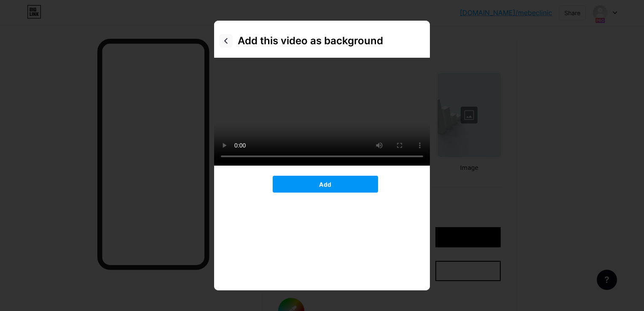
click at [231, 42] on div at bounding box center [225, 40] width 13 height 13
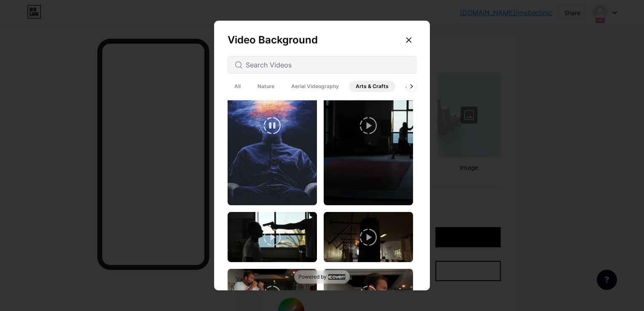
click at [275, 149] on video at bounding box center [272, 125] width 89 height 159
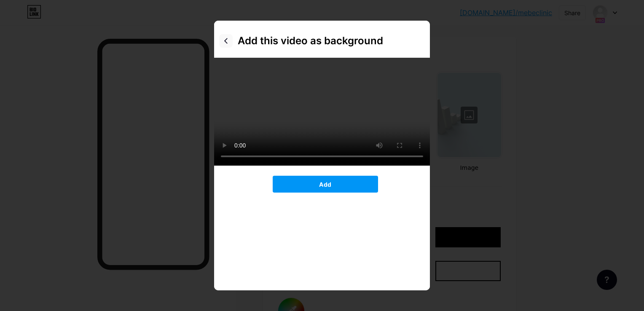
click at [225, 40] on icon at bounding box center [225, 40] width 3 height 5
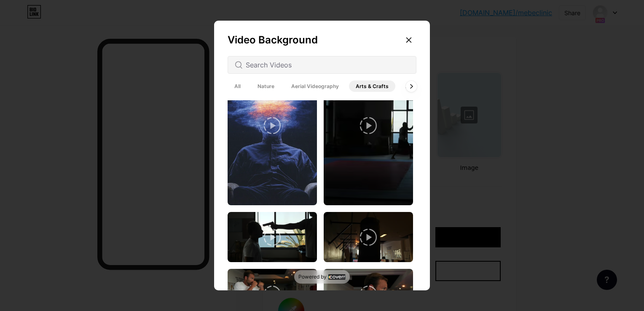
click at [411, 87] on icon at bounding box center [411, 86] width 3 height 5
click at [376, 85] on span "Architecture" at bounding box center [379, 85] width 45 height 11
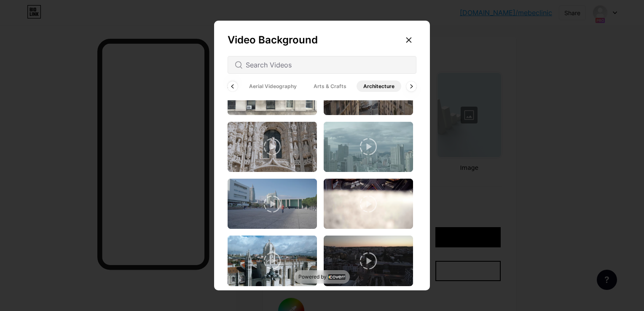
scroll to position [379, 0]
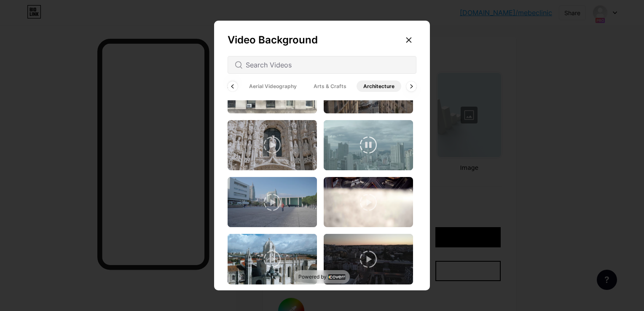
click at [342, 153] on img at bounding box center [368, 145] width 89 height 50
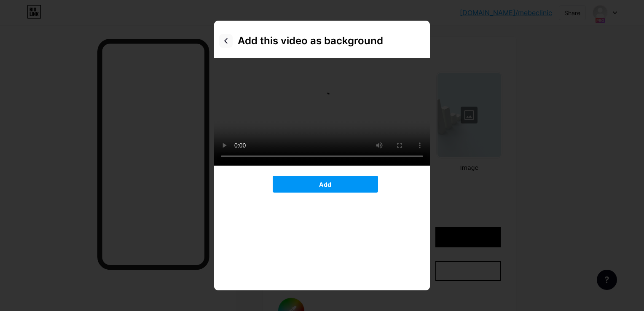
click at [225, 38] on icon at bounding box center [226, 41] width 7 height 7
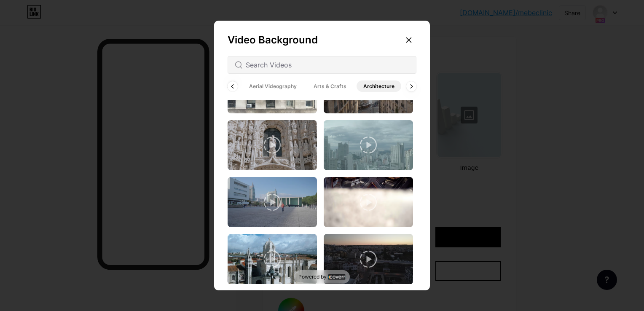
click at [225, 38] on div "Video Background All Nature Aerial Videography Arts & Crafts Architecture Backg…" at bounding box center [322, 158] width 216 height 274
click at [319, 85] on span "Arts & Crafts" at bounding box center [330, 85] width 46 height 11
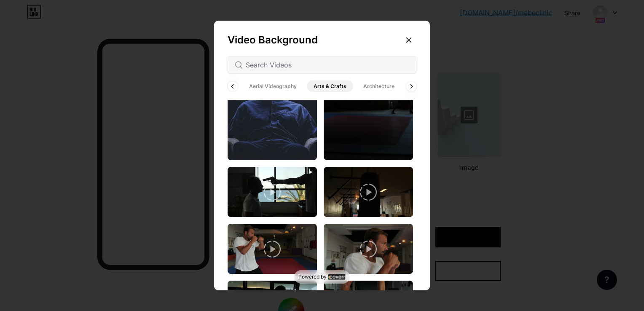
scroll to position [421, 0]
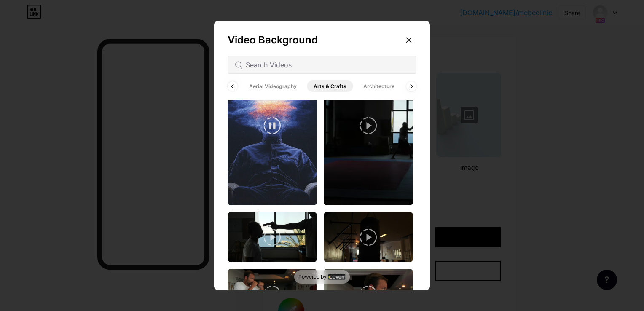
click at [274, 153] on video at bounding box center [272, 125] width 89 height 159
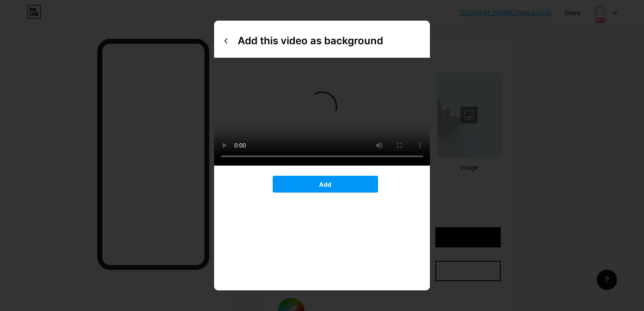
click at [331, 136] on video at bounding box center [322, 112] width 216 height 108
click at [299, 77] on video at bounding box center [322, 112] width 216 height 108
click at [327, 100] on video at bounding box center [322, 112] width 216 height 108
click at [227, 40] on icon at bounding box center [226, 41] width 7 height 7
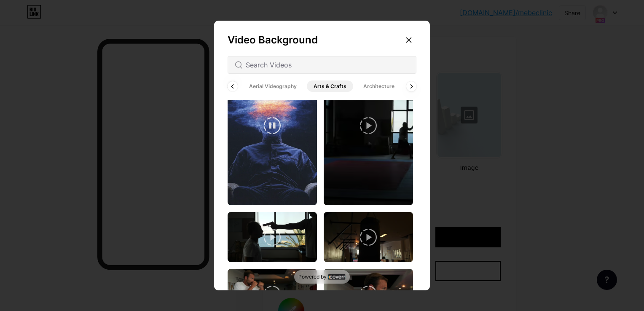
click at [275, 139] on video at bounding box center [272, 125] width 89 height 159
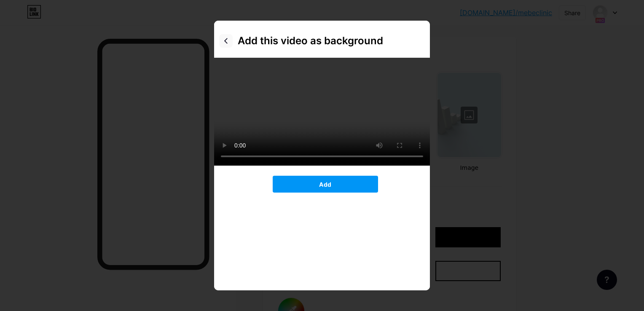
click at [228, 37] on div at bounding box center [225, 40] width 13 height 13
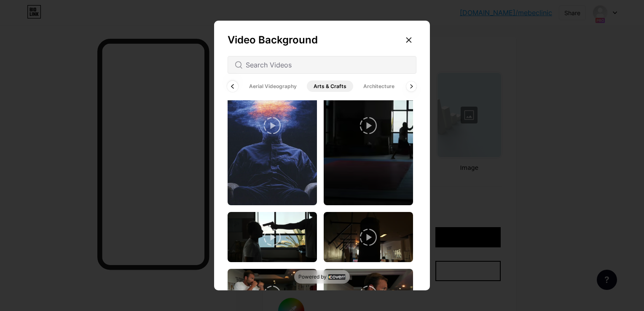
click at [231, 90] on div at bounding box center [232, 85] width 11 height 11
click at [269, 86] on span "Nature" at bounding box center [266, 85] width 30 height 11
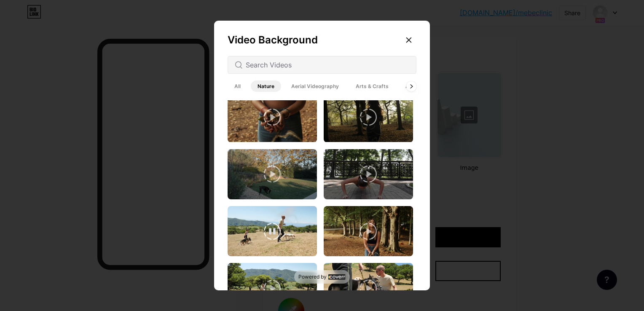
scroll to position [421, 0]
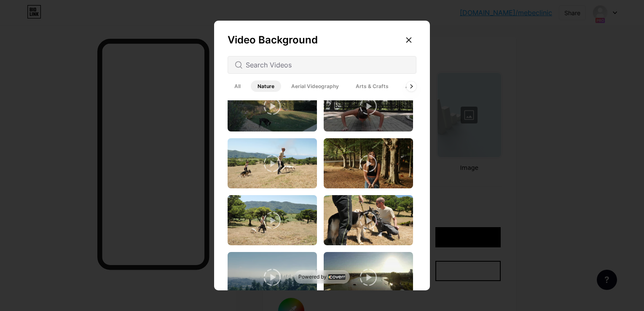
click at [376, 85] on span "Arts & Crafts" at bounding box center [372, 85] width 46 height 11
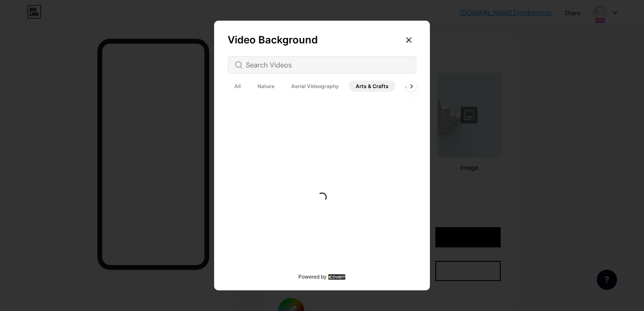
scroll to position [0, 0]
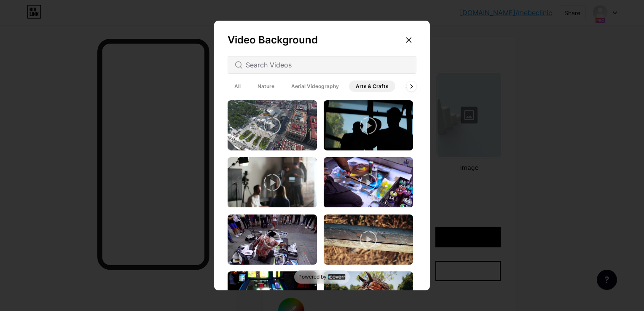
click at [238, 83] on span "All" at bounding box center [238, 85] width 20 height 11
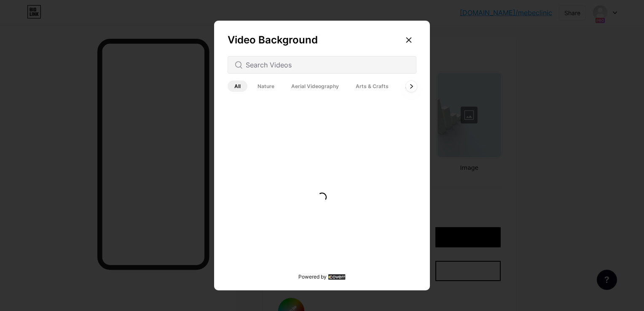
click at [408, 87] on div at bounding box center [411, 85] width 11 height 11
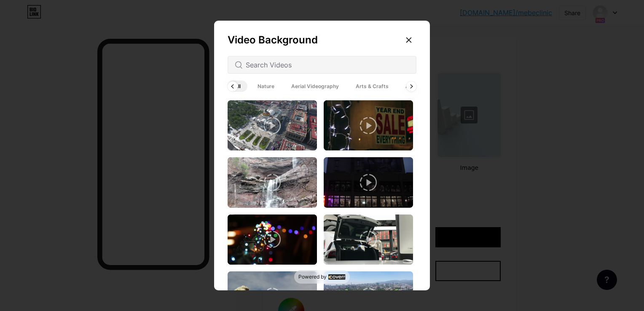
scroll to position [0, 42]
click at [411, 37] on icon at bounding box center [408, 40] width 7 height 7
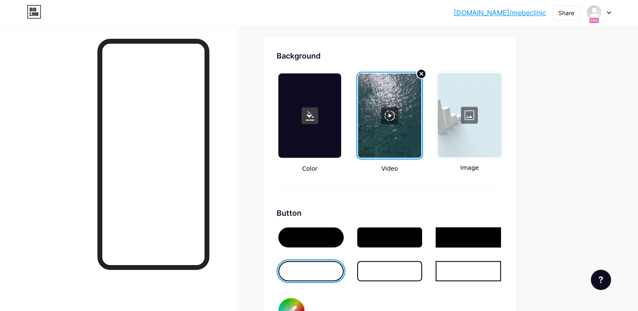
click at [460, 108] on div at bounding box center [469, 115] width 64 height 84
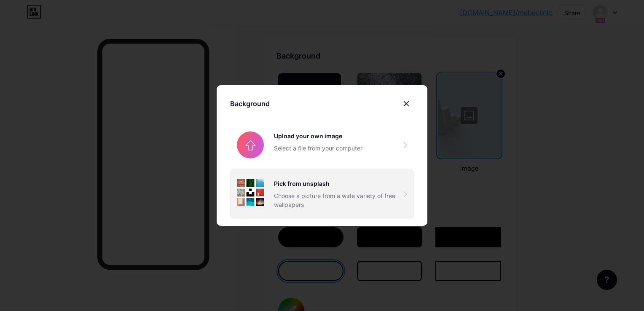
click at [297, 188] on div "Pick from unsplash" at bounding box center [339, 183] width 130 height 9
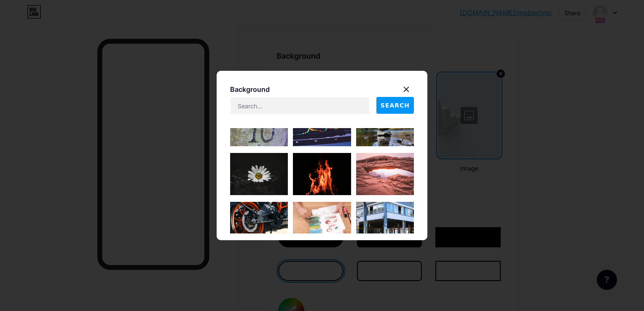
scroll to position [379, 0]
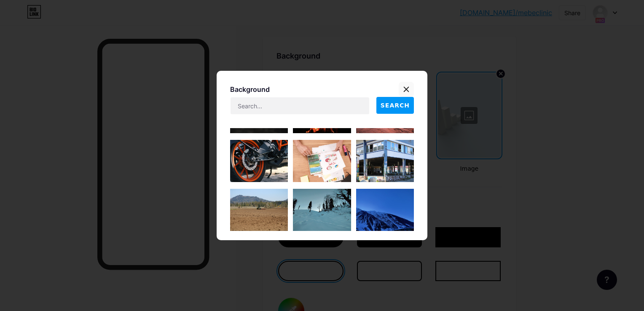
click at [405, 88] on icon at bounding box center [406, 89] width 7 height 7
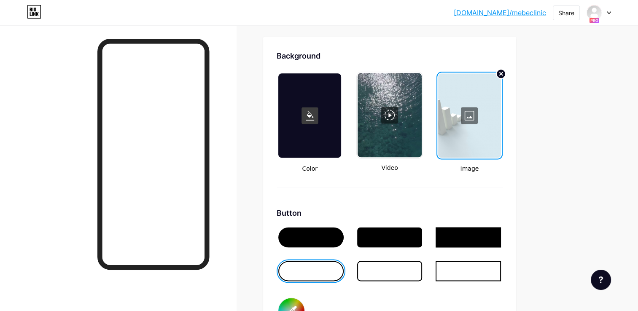
click at [477, 110] on div at bounding box center [469, 115] width 63 height 84
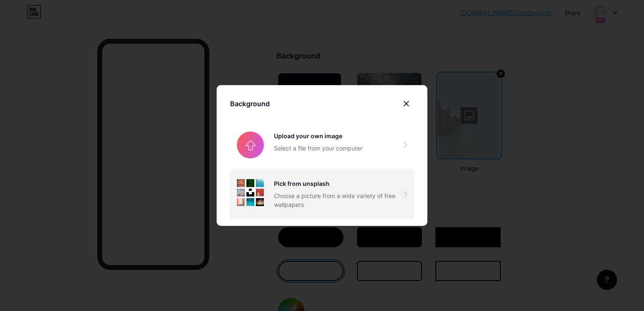
click at [311, 176] on div "Pick from unsplash Choose a picture from a wide variety of free wallpapers" at bounding box center [322, 194] width 184 height 50
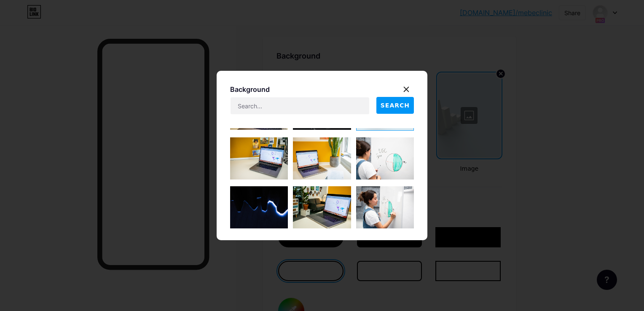
scroll to position [801, 0]
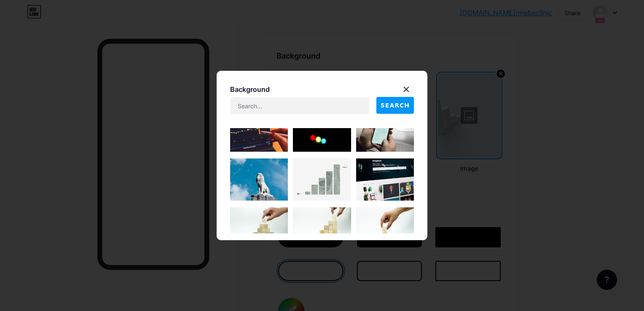
click at [315, 173] on img at bounding box center [322, 179] width 58 height 42
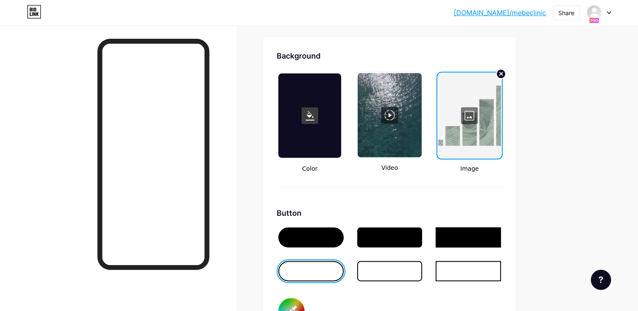
click at [473, 117] on div at bounding box center [469, 115] width 63 height 84
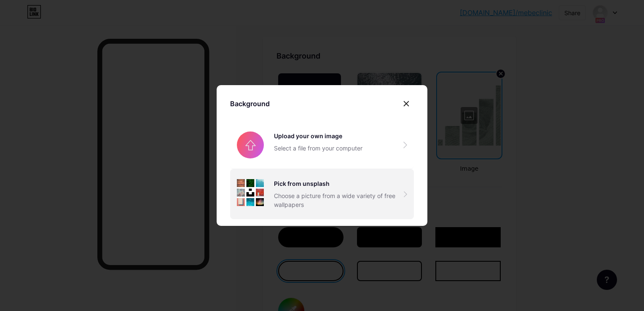
click at [300, 211] on div "Pick from unsplash Choose a picture from a wide variety of free wallpapers" at bounding box center [322, 194] width 184 height 50
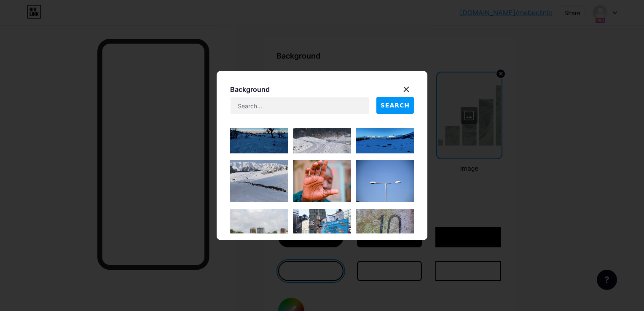
scroll to position [337, 0]
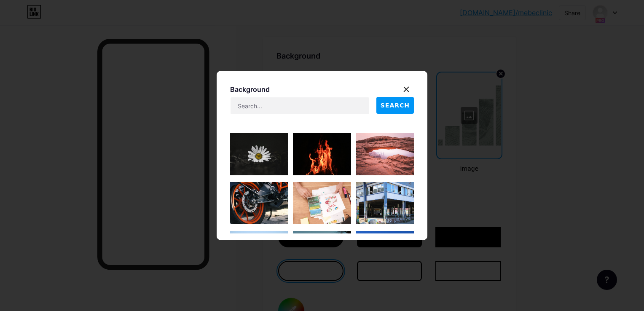
click at [241, 161] on img at bounding box center [259, 154] width 58 height 42
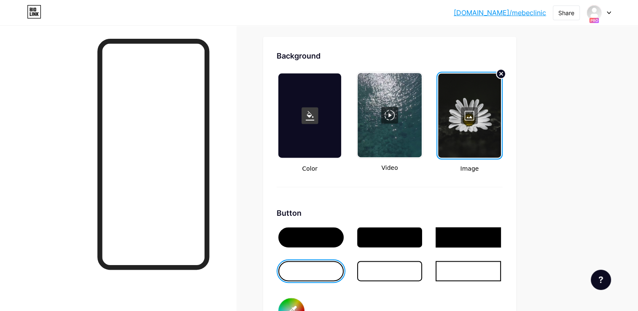
click at [474, 118] on div at bounding box center [469, 115] width 63 height 84
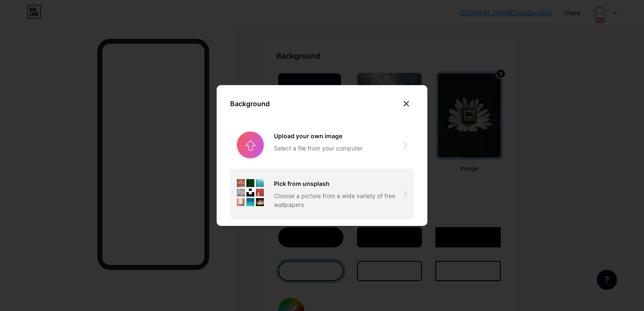
click at [322, 185] on div "Pick from unsplash" at bounding box center [339, 183] width 130 height 9
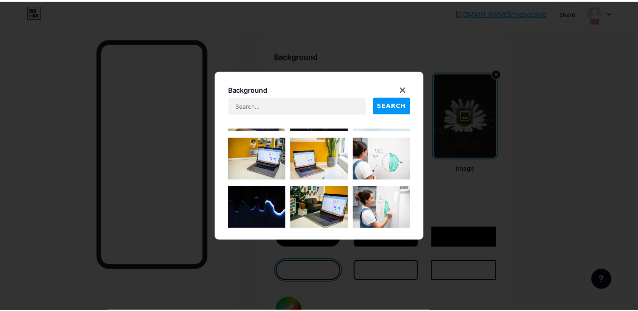
scroll to position [843, 0]
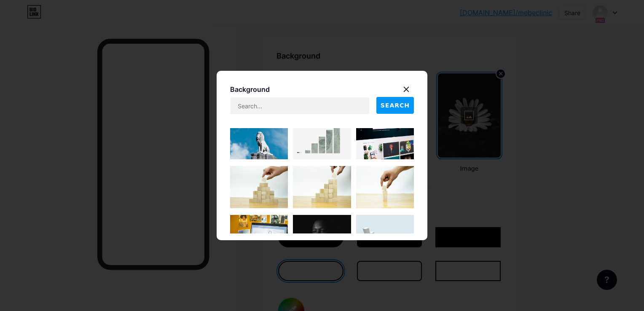
click at [268, 147] on img at bounding box center [259, 138] width 58 height 42
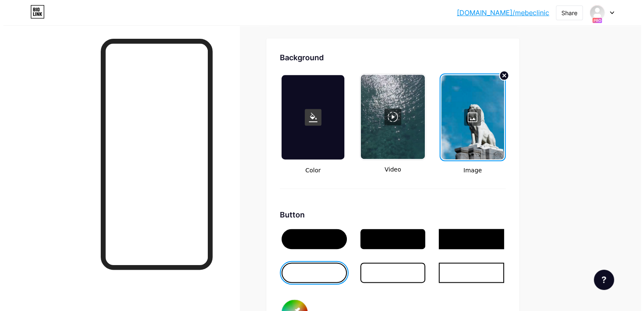
scroll to position [1068, 0]
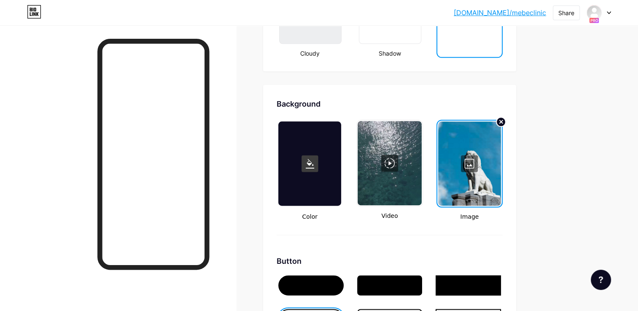
click at [324, 169] on div at bounding box center [309, 163] width 63 height 84
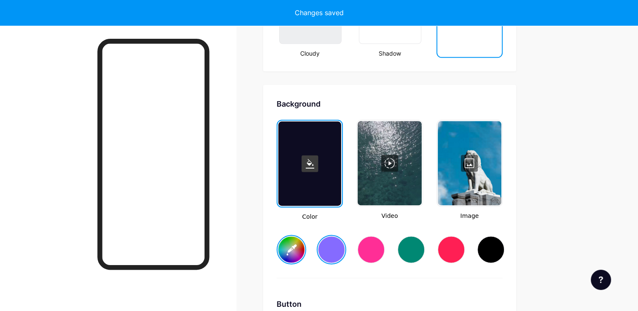
type input "#856bff"
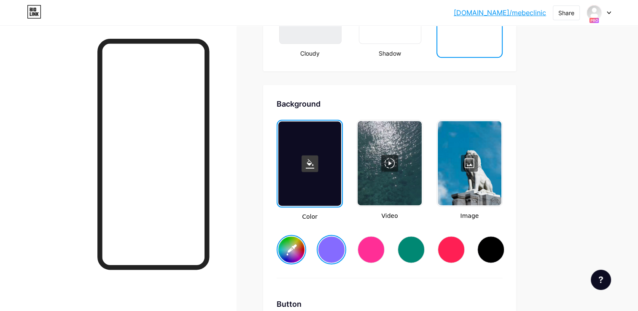
click at [478, 163] on div at bounding box center [469, 163] width 64 height 84
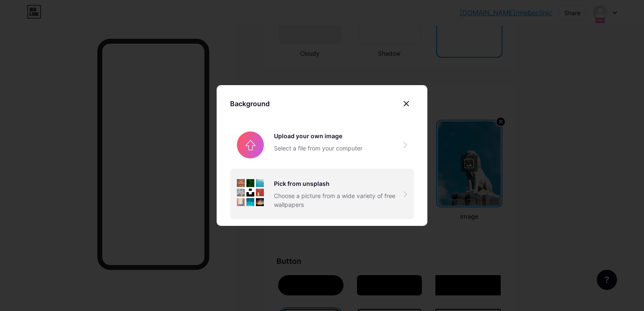
click at [315, 194] on div "Choose a picture from a wide variety of free wallpapers" at bounding box center [339, 200] width 130 height 18
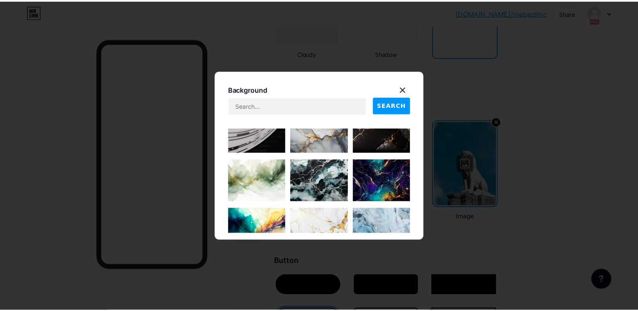
scroll to position [2107, 0]
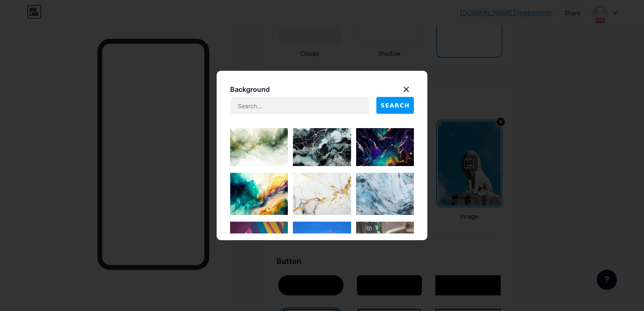
click at [367, 193] on img at bounding box center [385, 194] width 58 height 42
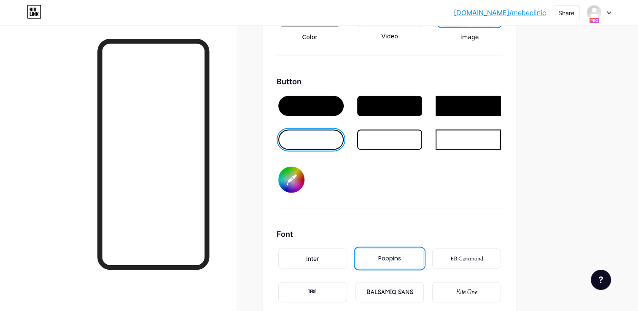
scroll to position [1321, 0]
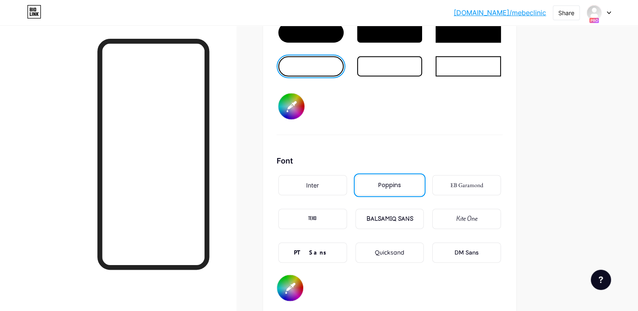
click at [400, 215] on div "BALSAMIQ SANS" at bounding box center [389, 219] width 47 height 9
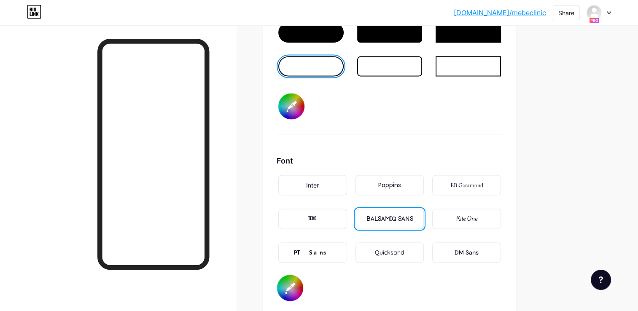
click at [322, 243] on div "PT Sans" at bounding box center [312, 252] width 69 height 20
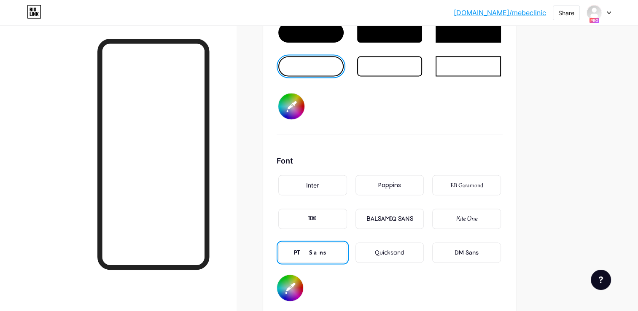
click at [330, 188] on div "Inter" at bounding box center [312, 185] width 69 height 20
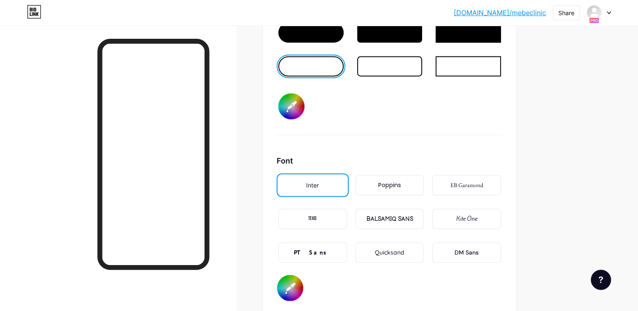
click at [477, 248] on div "DM Sans" at bounding box center [466, 252] width 24 height 9
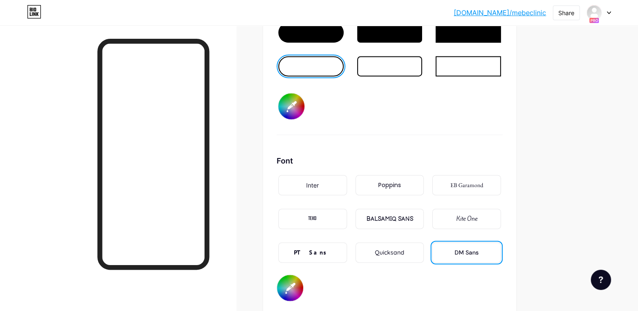
click at [306, 181] on div "Inter" at bounding box center [312, 185] width 13 height 9
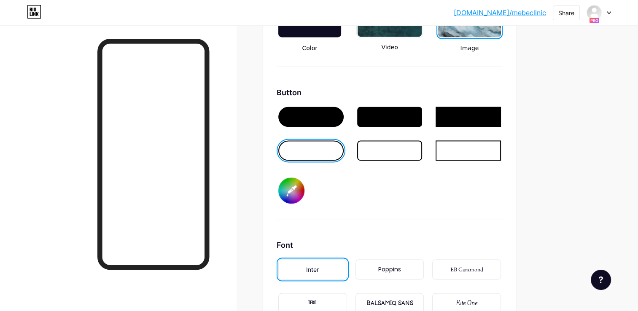
scroll to position [1194, 0]
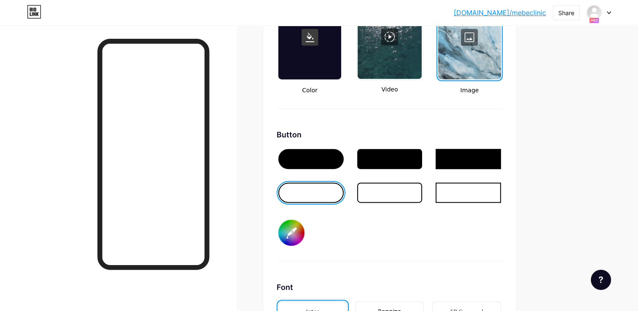
click at [386, 196] on div at bounding box center [389, 192] width 65 height 20
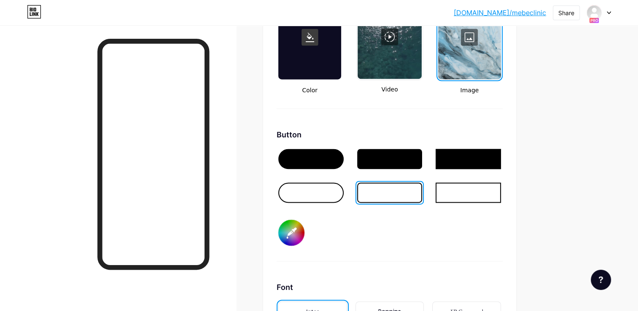
click at [312, 192] on div at bounding box center [310, 192] width 65 height 20
click at [312, 158] on div at bounding box center [310, 159] width 65 height 20
click at [300, 225] on input "#000000" at bounding box center [291, 233] width 26 height 26
type input "#3375cc"
click at [467, 204] on div at bounding box center [389, 180] width 226 height 67
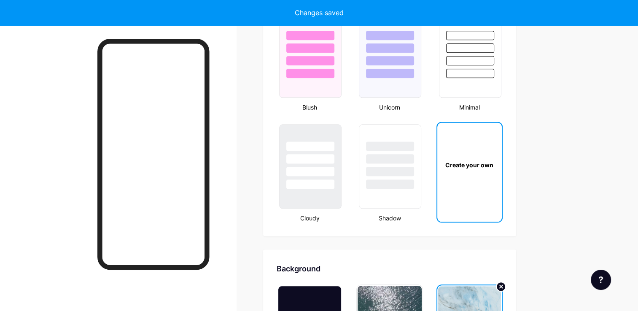
scroll to position [857, 0]
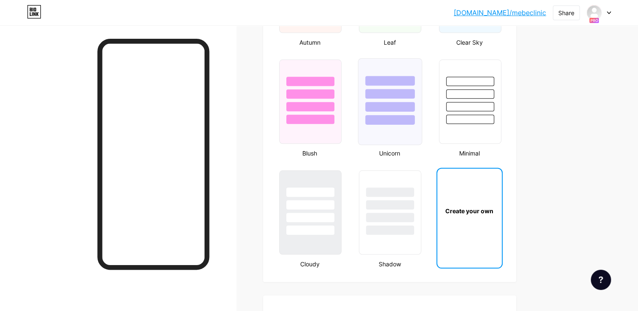
click at [386, 108] on div at bounding box center [389, 107] width 49 height 10
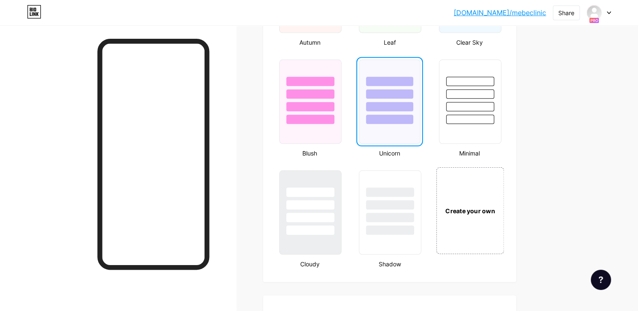
click at [458, 174] on div "Create your own" at bounding box center [470, 210] width 68 height 87
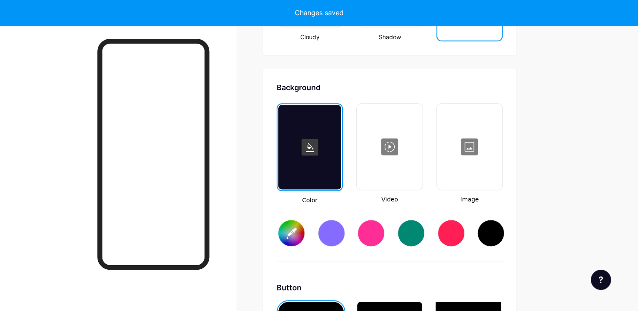
scroll to position [1116, 0]
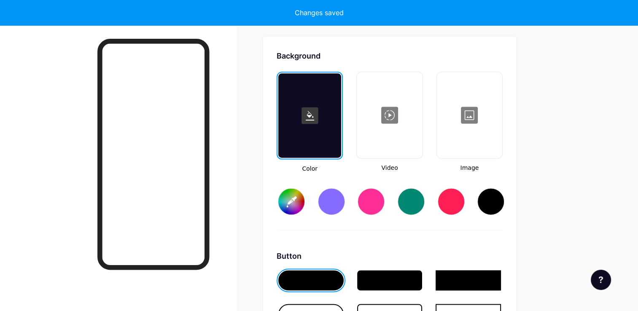
type input "#ffffff"
type input "#000000"
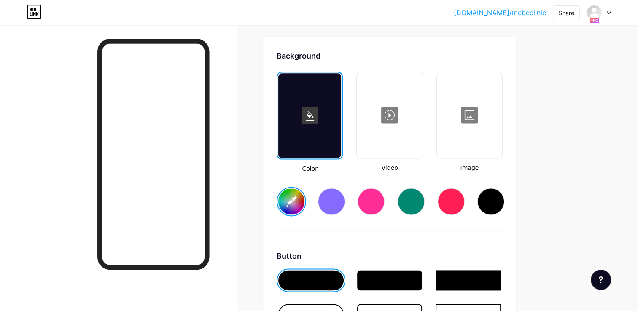
click at [462, 124] on div at bounding box center [469, 115] width 64 height 84
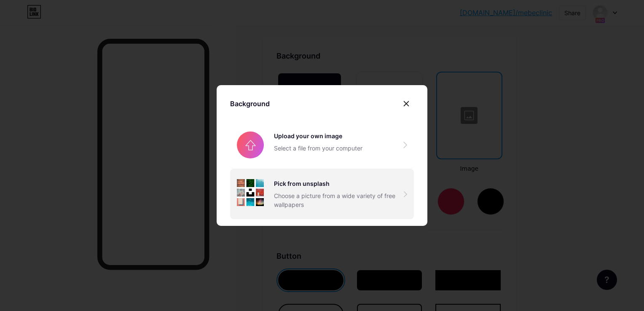
click at [295, 193] on div "Choose a picture from a wide variety of free wallpapers" at bounding box center [339, 200] width 130 height 18
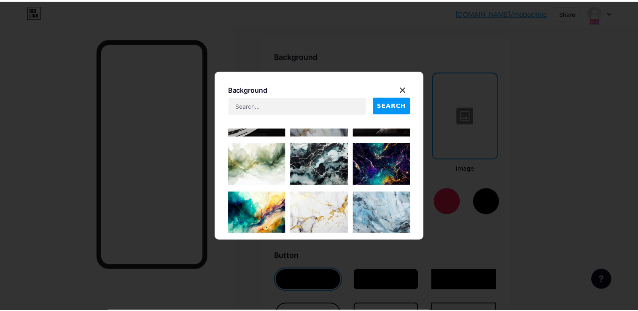
scroll to position [2172, 0]
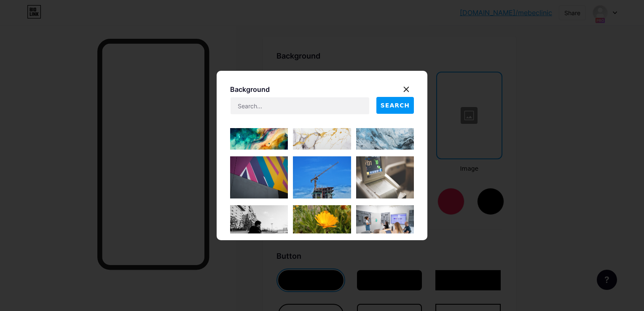
click at [379, 140] on img at bounding box center [385, 128] width 58 height 42
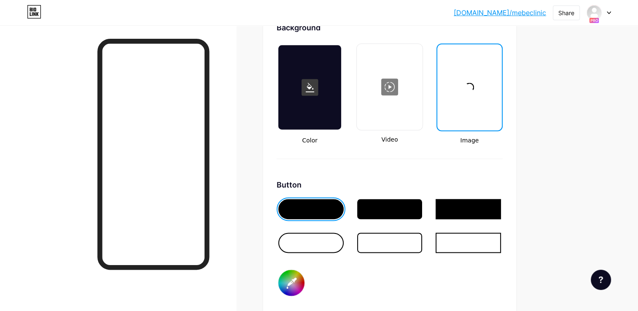
scroll to position [1158, 0]
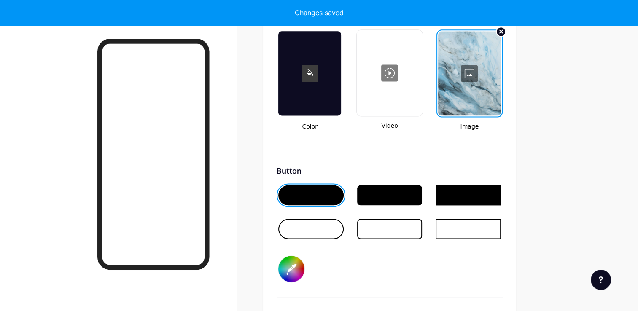
click at [295, 257] on input "#000000" at bounding box center [291, 269] width 26 height 26
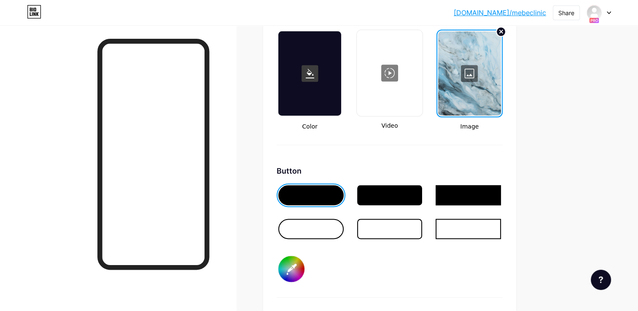
type input "#475ed1"
drag, startPoint x: 592, startPoint y: 139, endPoint x: 575, endPoint y: 144, distance: 17.1
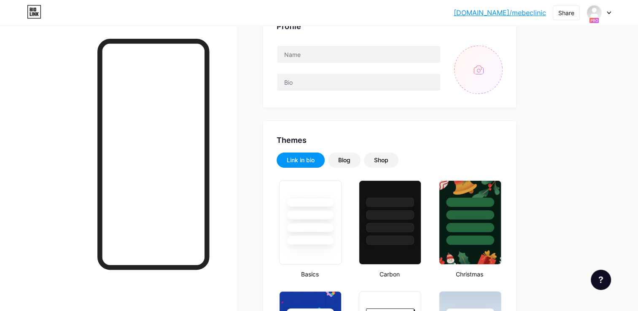
scroll to position [14, 0]
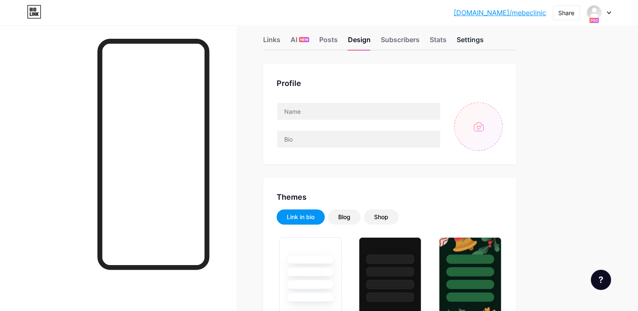
click at [480, 43] on div "Settings" at bounding box center [469, 42] width 27 height 15
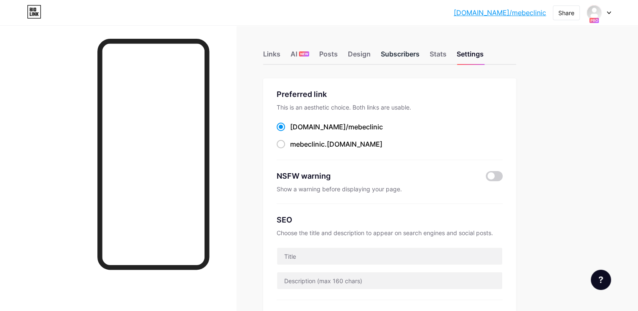
click at [414, 52] on div "Subscribers" at bounding box center [400, 56] width 39 height 15
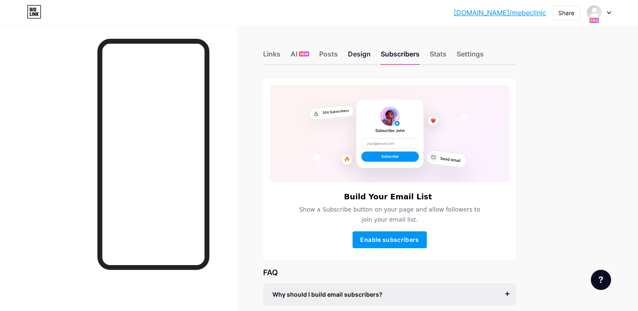
click at [362, 52] on div "Design" at bounding box center [359, 56] width 23 height 15
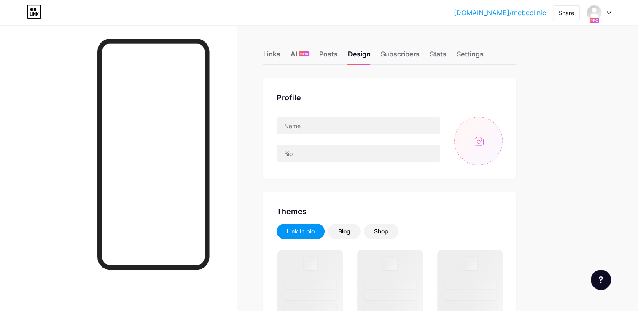
click at [466, 140] on input "file" at bounding box center [478, 141] width 48 height 48
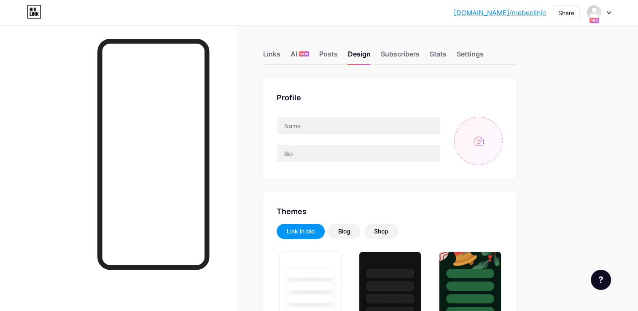
type input "#475ed1"
type input "#000000"
type input "C:\fakepath\z6728028123715_0895f847338bb22ecc7e2e5ce7745cca.jpg"
click at [301, 129] on input "text" at bounding box center [358, 125] width 163 height 17
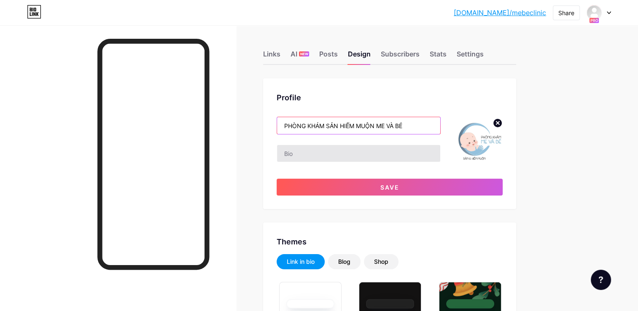
type input "PHÒNG KHÁM SẢN HIẾM MUỘN ME VÀ BÉ"
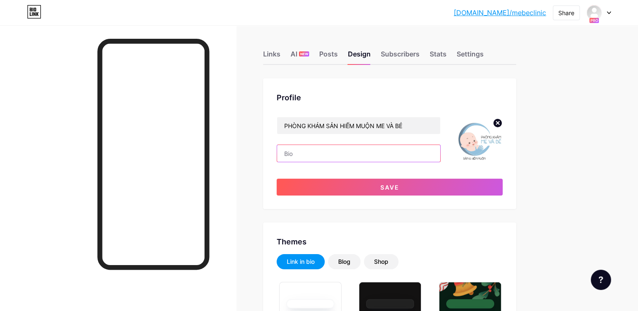
click at [308, 158] on input "text" at bounding box center [358, 153] width 163 height 17
type input "d"
type input "đ"
type input "D"
type input "Địa chỉ: CN1: [STREET_ADDRESS][PERSON_NAME]: 126 Đường số [GEOGRAPHIC_DATA]"
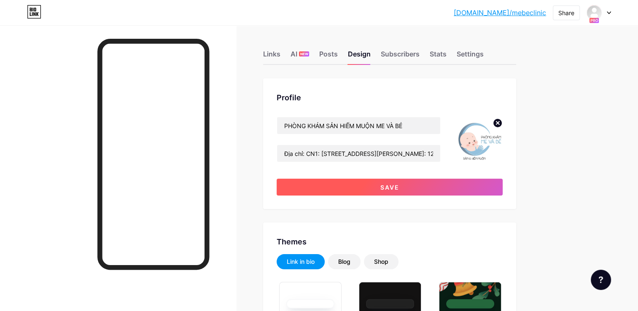
click at [393, 187] on span "Save" at bounding box center [389, 187] width 19 height 7
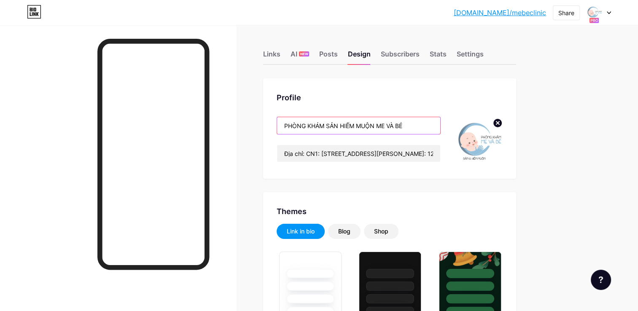
click at [339, 126] on input "PHÒNG KHÁM SẢN HIẾM MUỘN ME VÀ BÉ" at bounding box center [358, 125] width 163 height 17
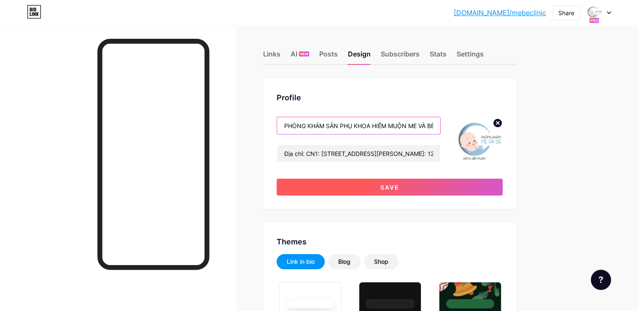
type input "PHÒNG KHÁM SẢN PHỤ KHOA HIẾM MUỘN ME VÀ BÉ"
click at [393, 188] on span "Save" at bounding box center [389, 187] width 19 height 7
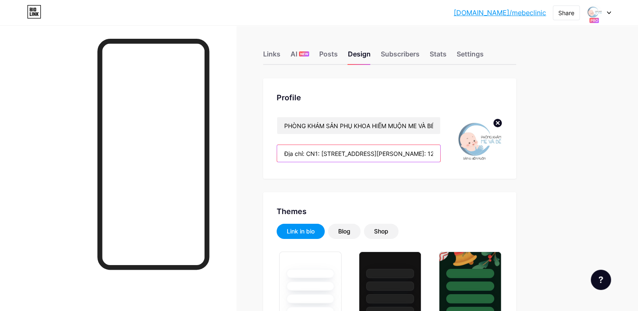
drag, startPoint x: 306, startPoint y: 154, endPoint x: 261, endPoint y: 153, distance: 44.7
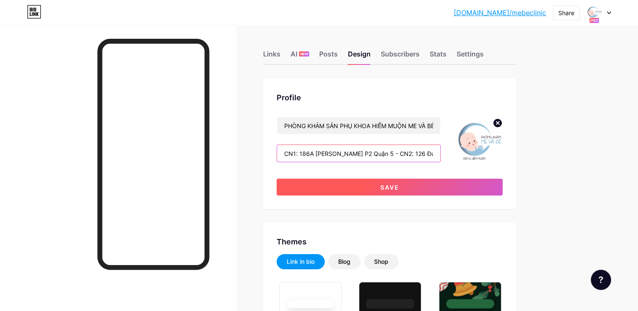
type input "CN1: 186A [PERSON_NAME] P2 Quận 5 - CN2: 126 Đường số [GEOGRAPHIC_DATA]"
click at [369, 184] on button "Save" at bounding box center [389, 187] width 226 height 17
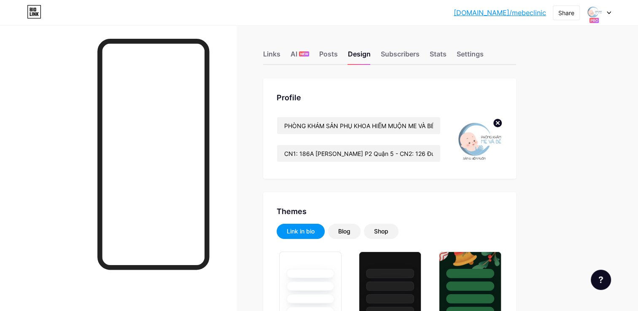
click at [535, 12] on link "[DOMAIN_NAME]/mebeclinic" at bounding box center [499, 13] width 92 height 10
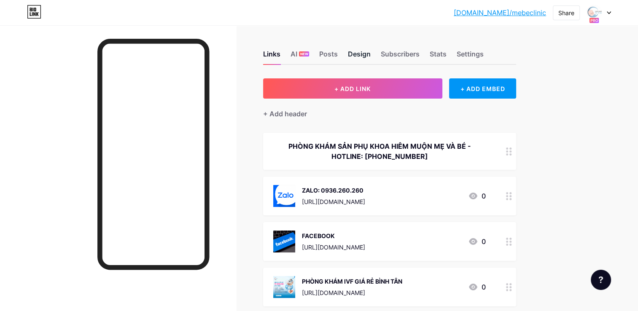
click at [351, 57] on div "Design" at bounding box center [359, 56] width 23 height 15
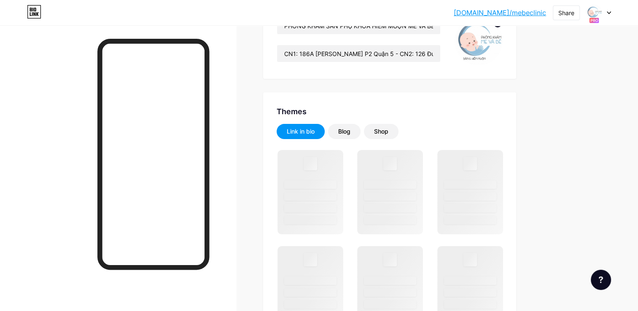
scroll to position [126, 0]
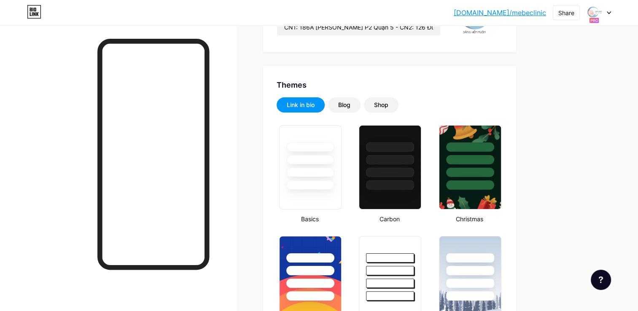
type input "#475ed1"
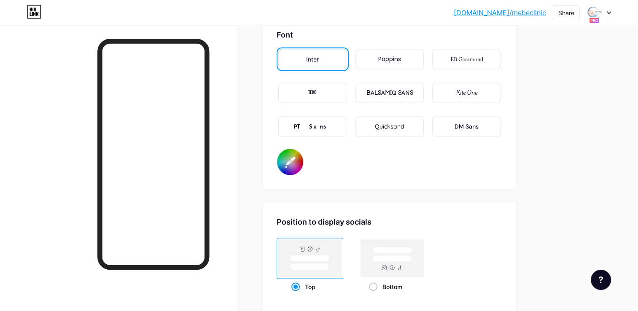
scroll to position [1433, 0]
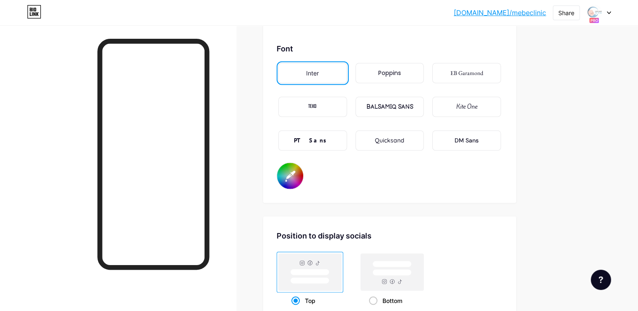
click at [286, 169] on input "#000000" at bounding box center [290, 176] width 26 height 26
click at [287, 179] on input "#000000" at bounding box center [290, 176] width 26 height 26
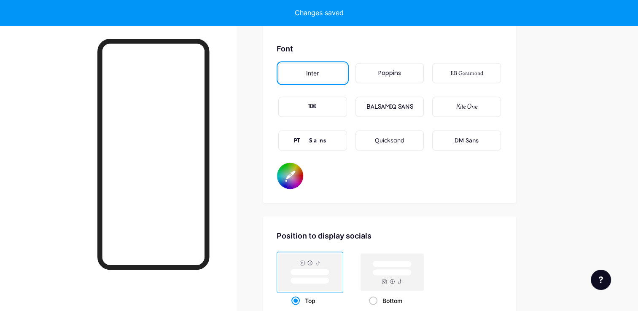
click at [290, 173] on input "#ffffff" at bounding box center [290, 176] width 26 height 26
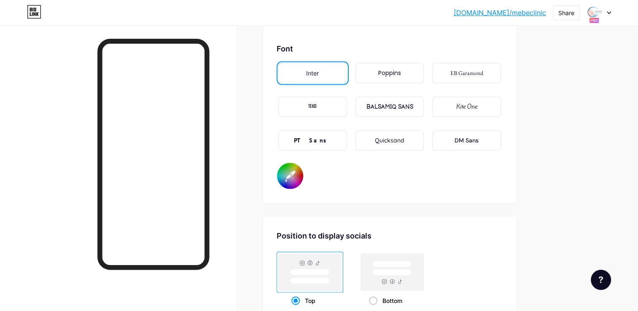
type input "#0a0a0a"
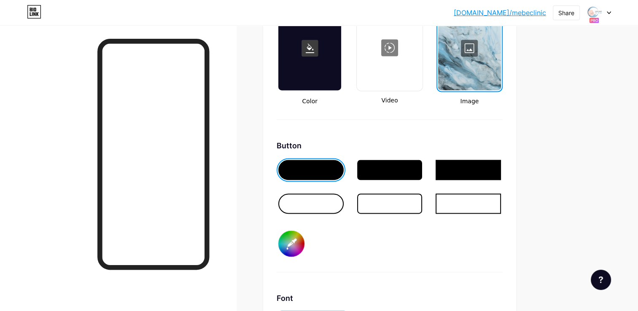
scroll to position [1180, 0]
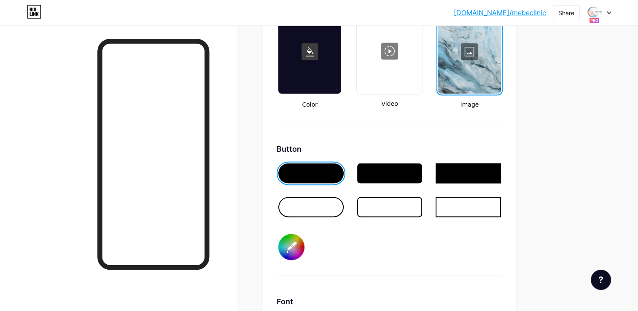
drag, startPoint x: 515, startPoint y: 13, endPoint x: 519, endPoint y: 95, distance: 82.7
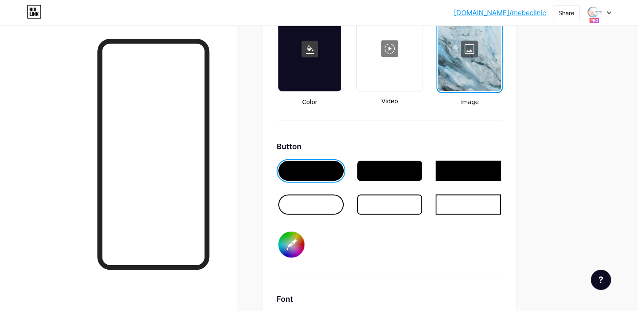
scroll to position [1236, 0]
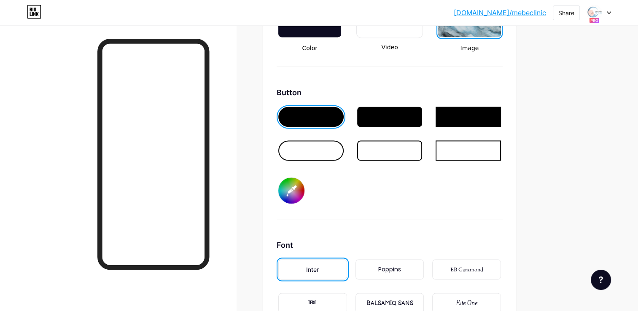
click at [292, 192] on input "#475ed1" at bounding box center [291, 190] width 26 height 26
type input "#384eb7"
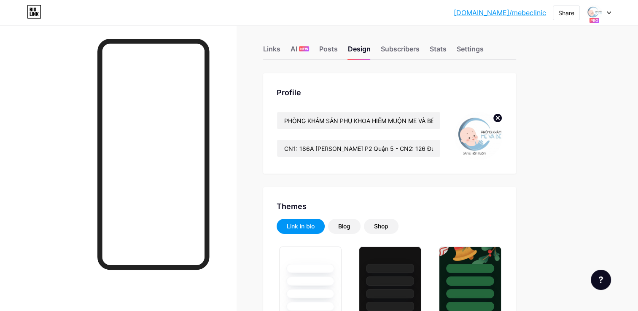
scroll to position [0, 0]
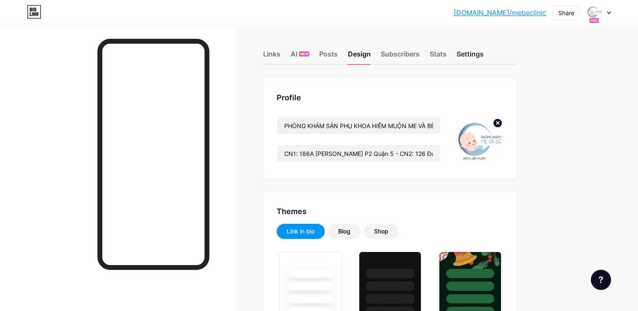
click at [475, 53] on div "Settings" at bounding box center [469, 56] width 27 height 15
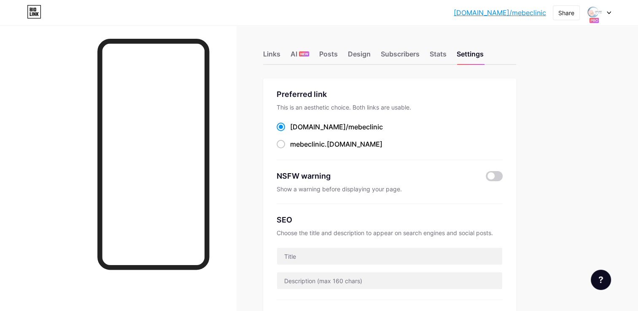
click at [51, 172] on div at bounding box center [118, 180] width 236 height 311
